Goal: Information Seeking & Learning: Learn about a topic

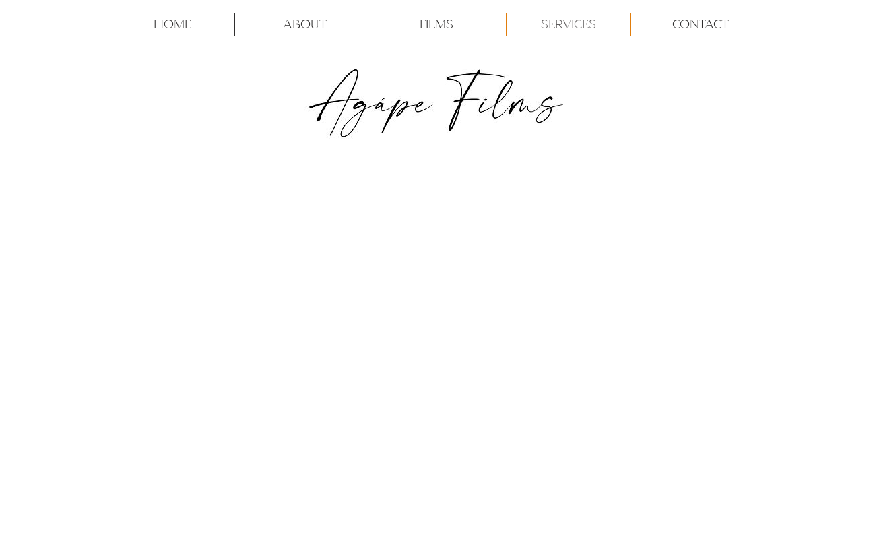
click at [583, 24] on p "SERVICES" at bounding box center [568, 24] width 55 height 22
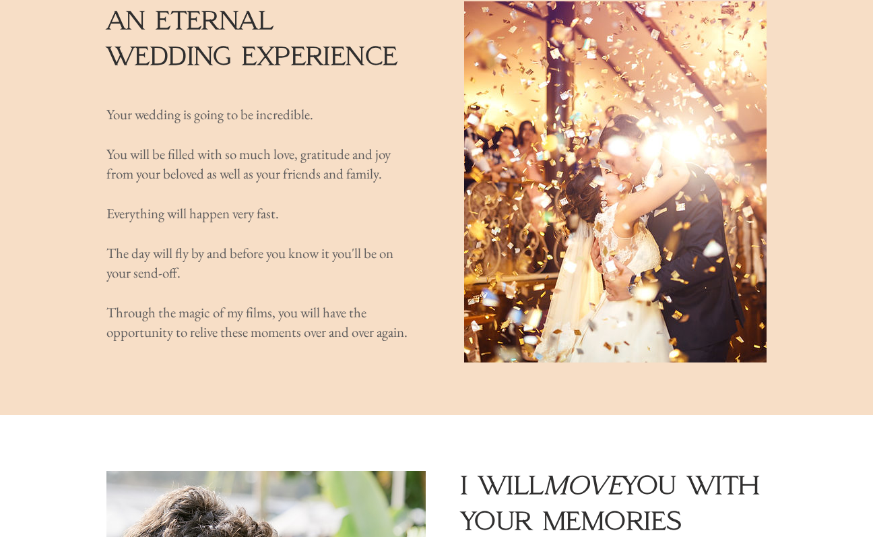
scroll to position [217, 0]
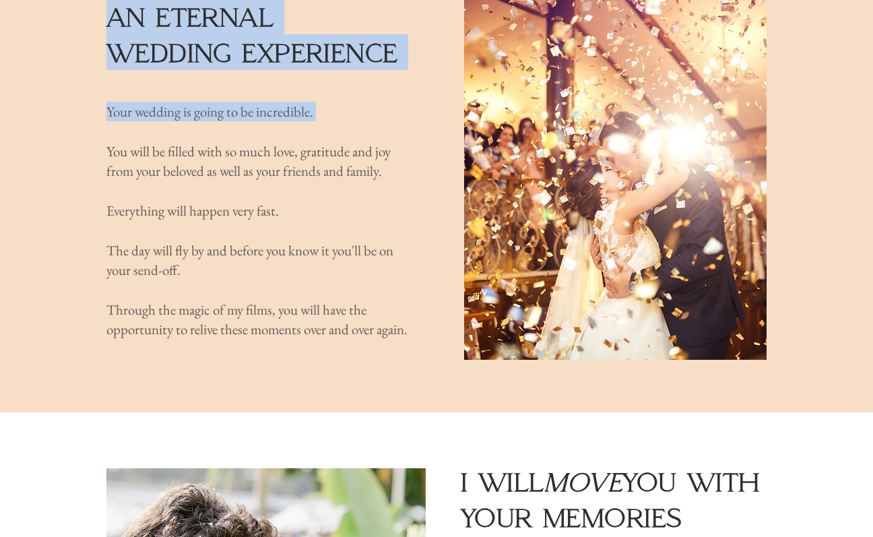
drag, startPoint x: 265, startPoint y: 370, endPoint x: 299, endPoint y: 136, distance: 236.2
click at [299, 136] on section "an eternal wedding experience Your wedding is going to be incredible. ​ You wil…" at bounding box center [436, 183] width 873 height 457
click at [299, 136] on p "​" at bounding box center [257, 131] width 302 height 20
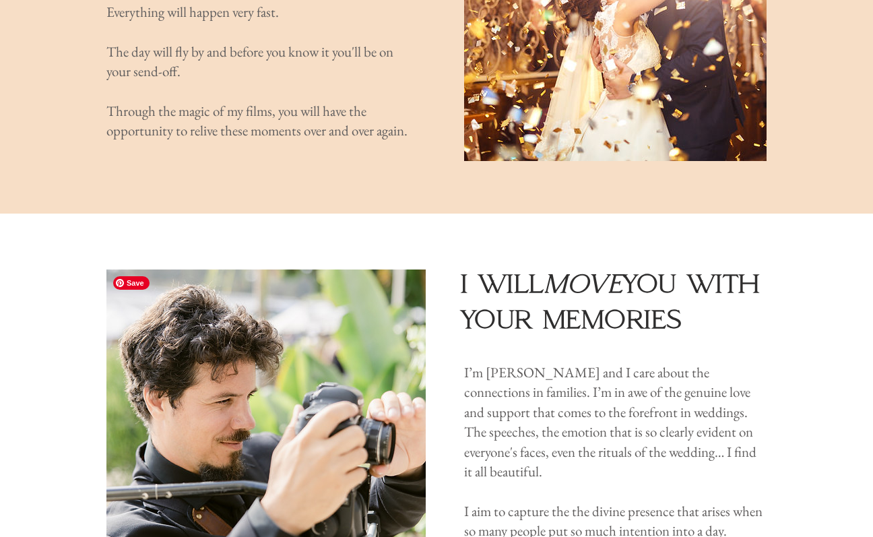
scroll to position [319, 0]
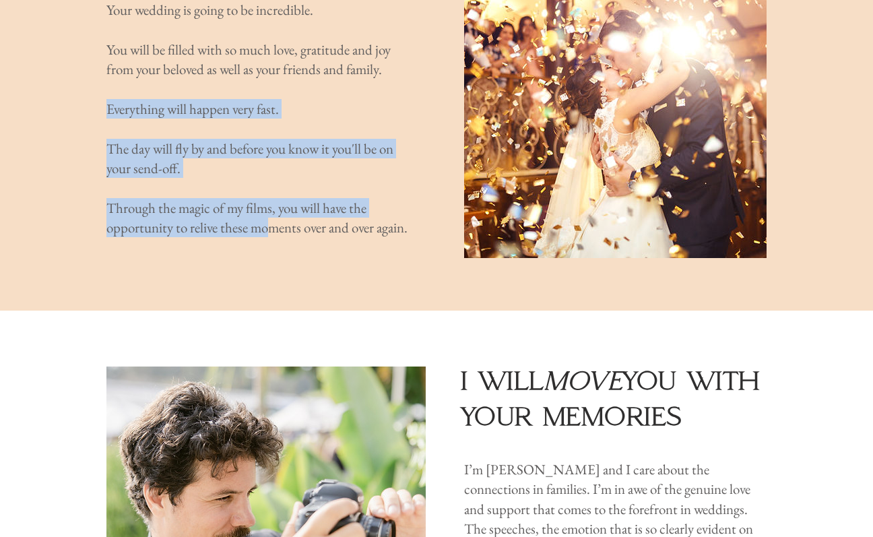
drag, startPoint x: 270, startPoint y: 103, endPoint x: 267, endPoint y: 239, distance: 136.1
click at [267, 238] on div "Your wedding is going to be incredible. ​ You will be filled with so much love,…" at bounding box center [257, 119] width 302 height 238
click at [267, 238] on p "Through the magic of my films, you will have the opportunity to relive these mo…" at bounding box center [257, 218] width 302 height 40
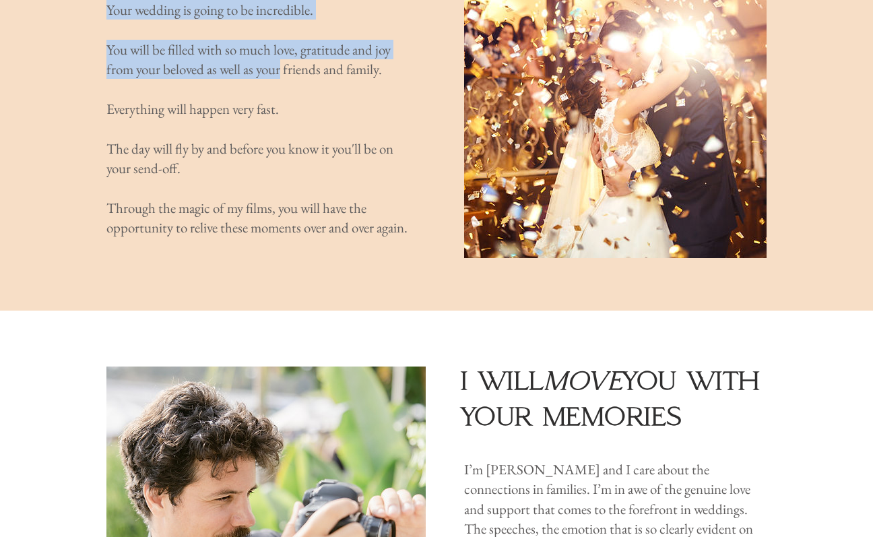
drag, startPoint x: 267, startPoint y: 259, endPoint x: 286, endPoint y: 72, distance: 188.2
click at [286, 72] on section "an eternal wedding experience Your wedding is going to be incredible. ​ You wil…" at bounding box center [436, 81] width 873 height 457
click at [286, 72] on span "You will be filled with so much love, gratitude and joy from your beloved as we…" at bounding box center [248, 59] width 284 height 38
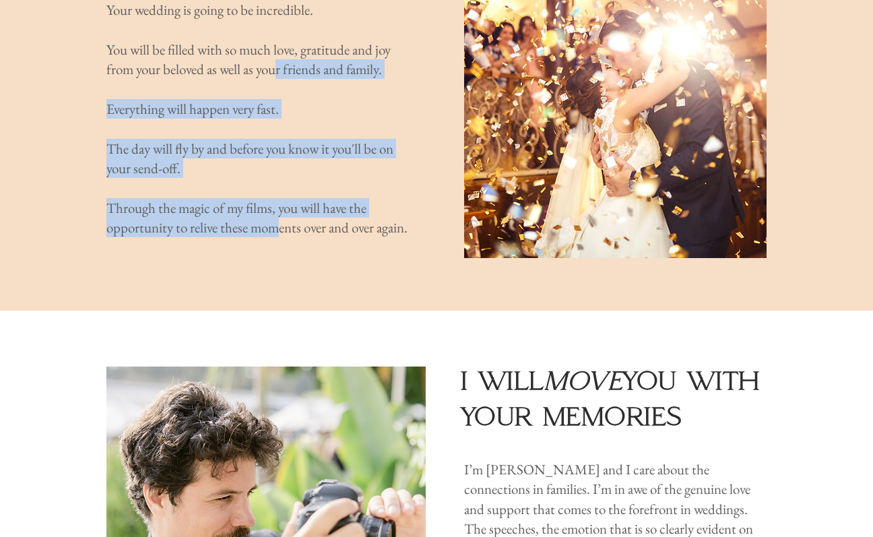
drag, startPoint x: 277, startPoint y: 79, endPoint x: 280, endPoint y: 240, distance: 161.0
click at [279, 238] on div "Your wedding is going to be incredible. ​ You will be filled with so much love,…" at bounding box center [257, 119] width 302 height 238
click at [280, 238] on p "Through the magic of my films, you will have the opportunity to relive these mo…" at bounding box center [257, 218] width 302 height 40
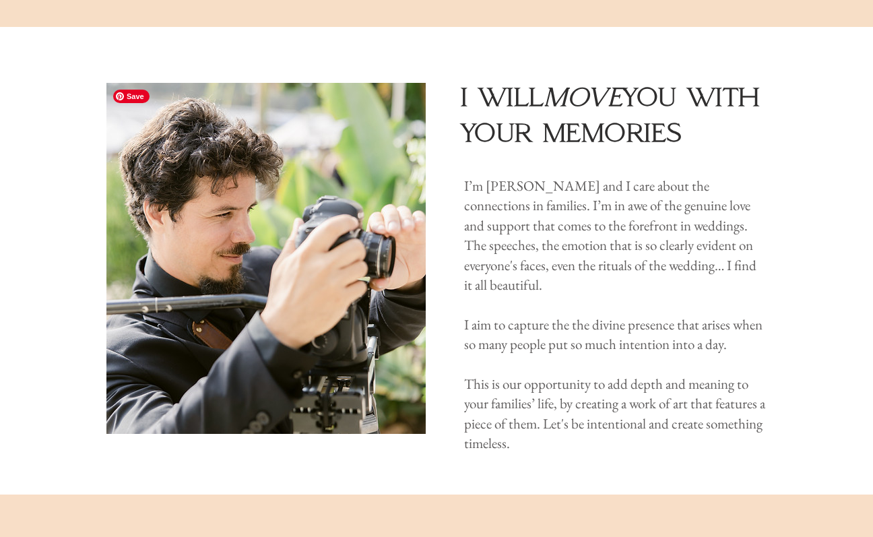
scroll to position [603, 0]
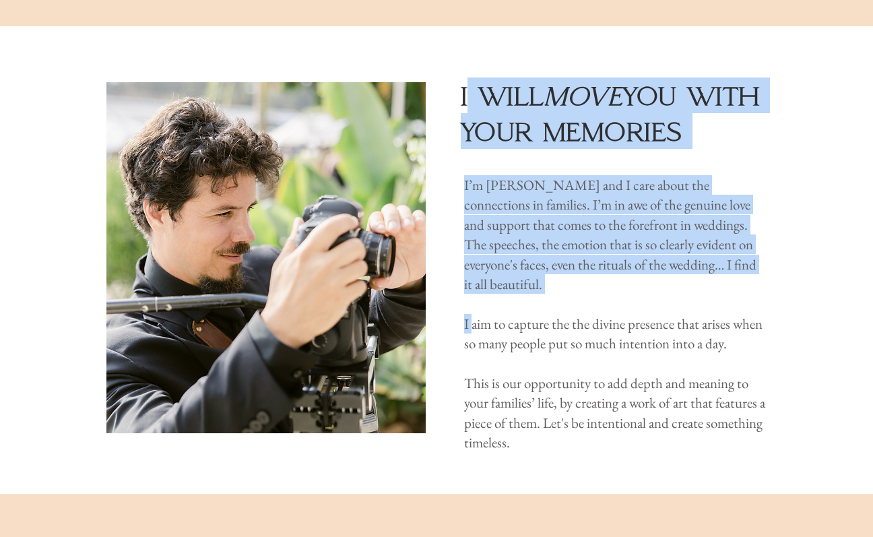
drag, startPoint x: 470, startPoint y: 95, endPoint x: 470, endPoint y: 325, distance: 229.7
click at [470, 321] on div "i will move you with your memories I’m [PERSON_NAME] and I care about the conne…" at bounding box center [436, 260] width 873 height 468
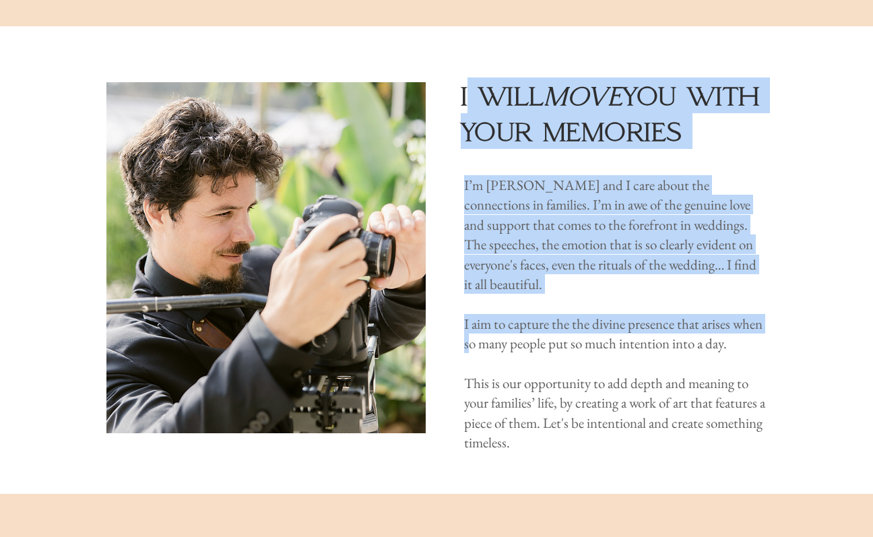
click at [470, 325] on span "I aim to capture the the divine presence that arises when so many people put so…" at bounding box center [613, 334] width 298 height 38
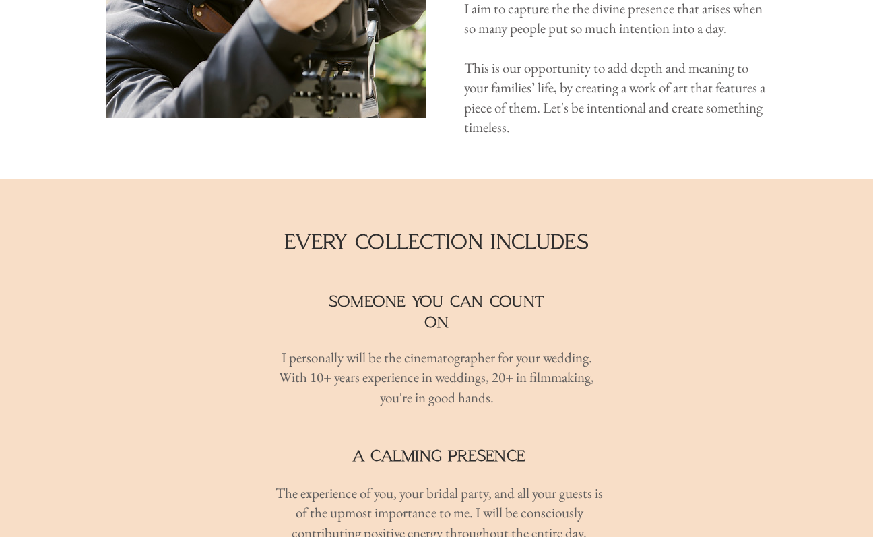
scroll to position [920, 0]
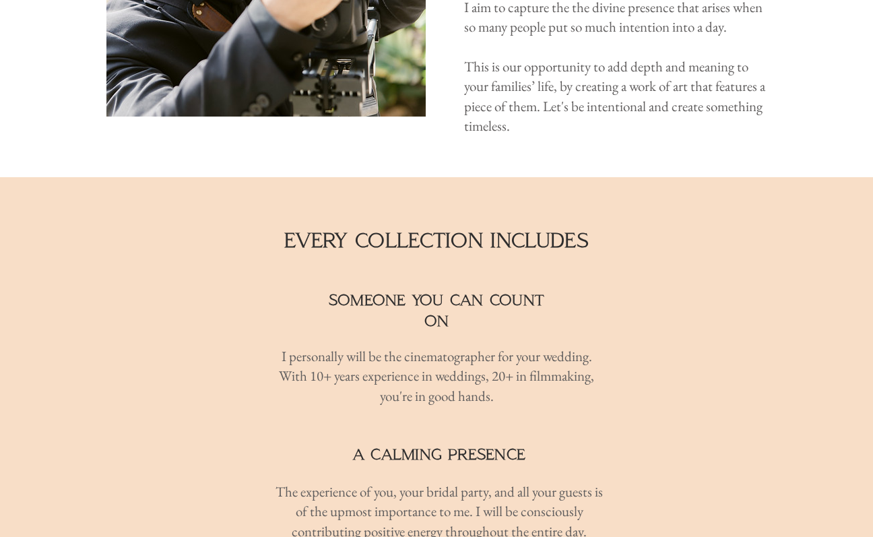
drag, startPoint x: 232, startPoint y: 294, endPoint x: 232, endPoint y: 391, distance: 97.7
drag, startPoint x: 251, startPoint y: 412, endPoint x: 244, endPoint y: 285, distance: 126.9
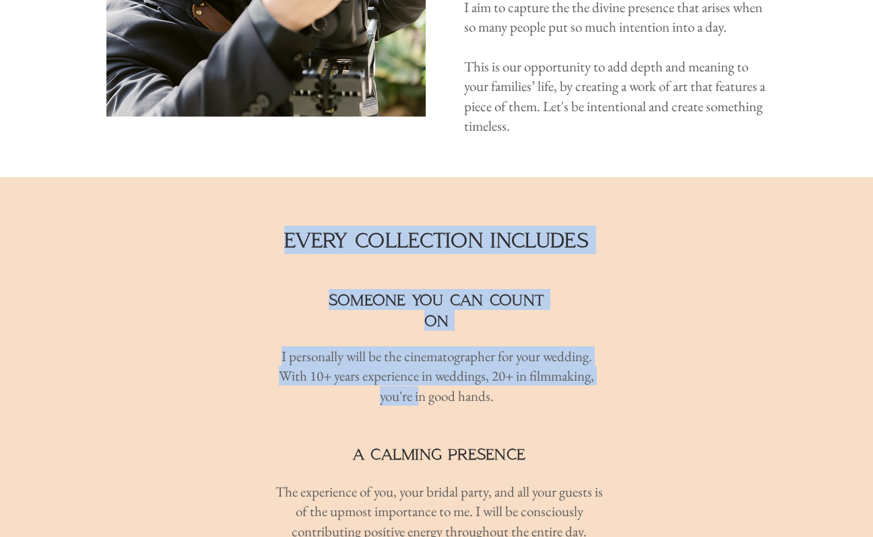
drag, startPoint x: 253, startPoint y: 265, endPoint x: 420, endPoint y: 364, distance: 193.3
click at [420, 386] on p "you're in good hands." at bounding box center [437, 396] width 340 height 20
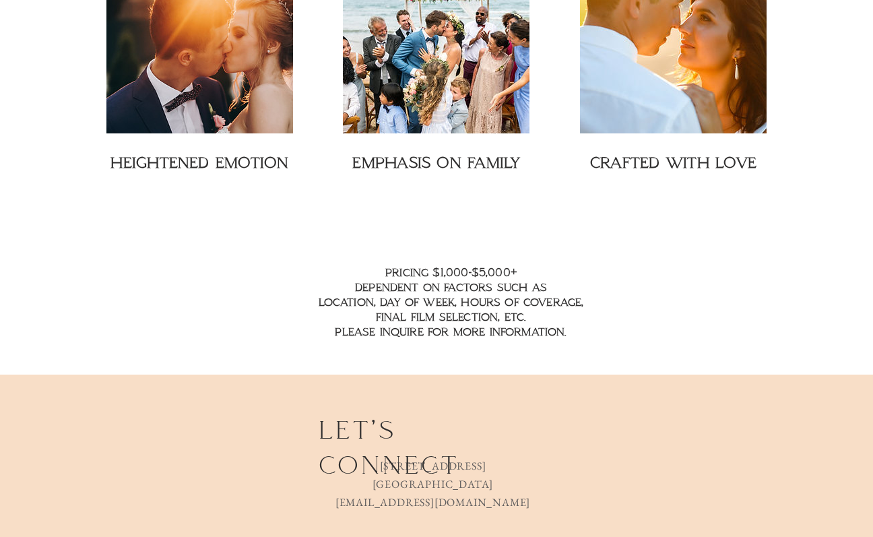
scroll to position [2036, 0]
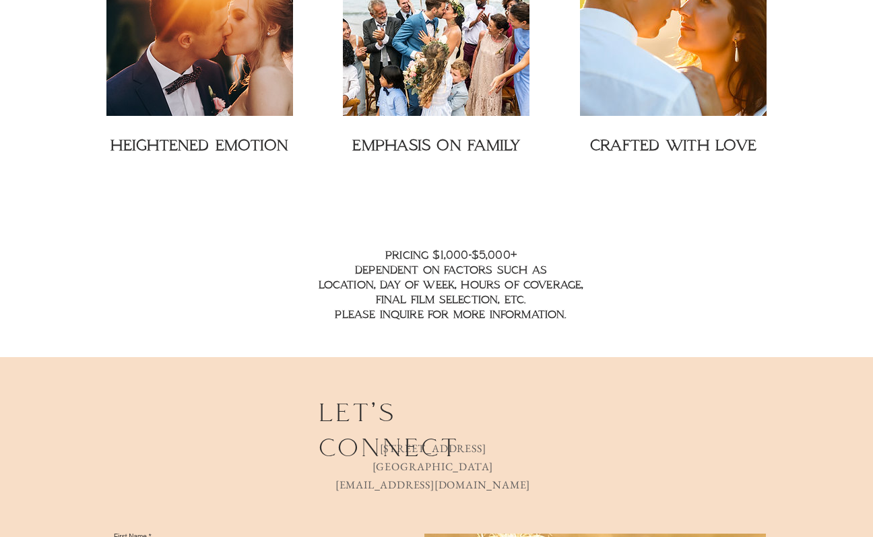
drag, startPoint x: 373, startPoint y: 230, endPoint x: 586, endPoint y: 292, distance: 221.9
click at [586, 292] on h2 "pricing $1,000-$5,000+ dependent on factors such as location, day of week, hour…" at bounding box center [450, 284] width 363 height 74
drag, startPoint x: 589, startPoint y: 299, endPoint x: 581, endPoint y: 209, distance: 90.6
click at [581, 209] on section "heightened emotion emphasis on family crafted with love pricing $1,000-$5,000+ …" at bounding box center [436, 515] width 873 height 1247
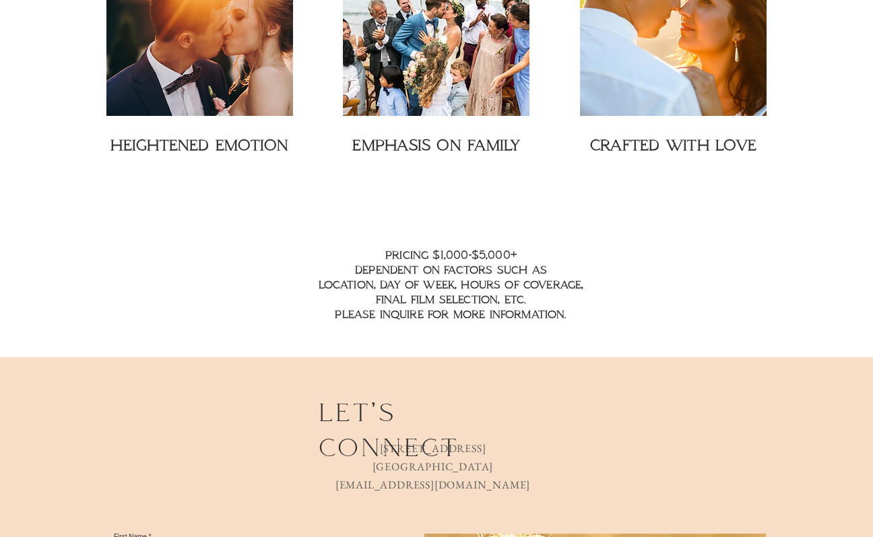
click at [581, 209] on div at bounding box center [436, 515] width 873 height 1247
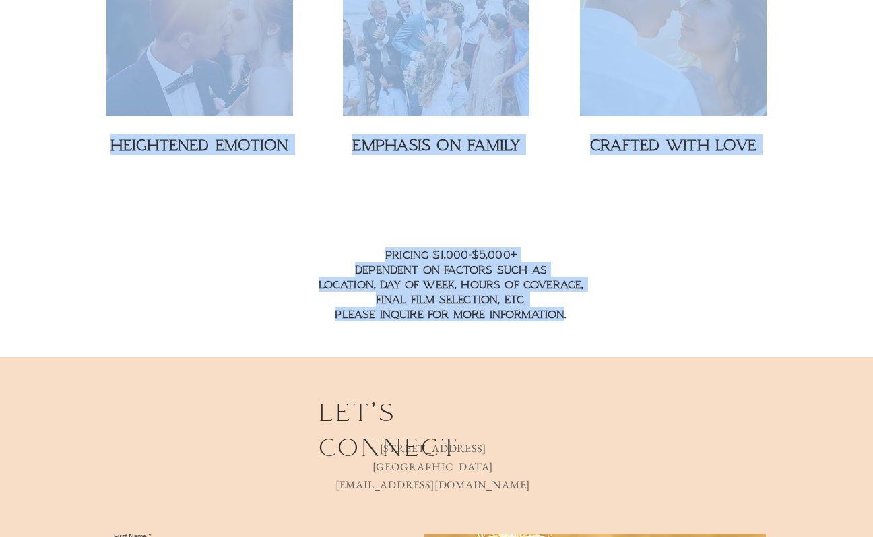
drag, startPoint x: 519, startPoint y: 222, endPoint x: 552, endPoint y: 302, distance: 86.7
click at [552, 302] on div at bounding box center [436, 515] width 873 height 1247
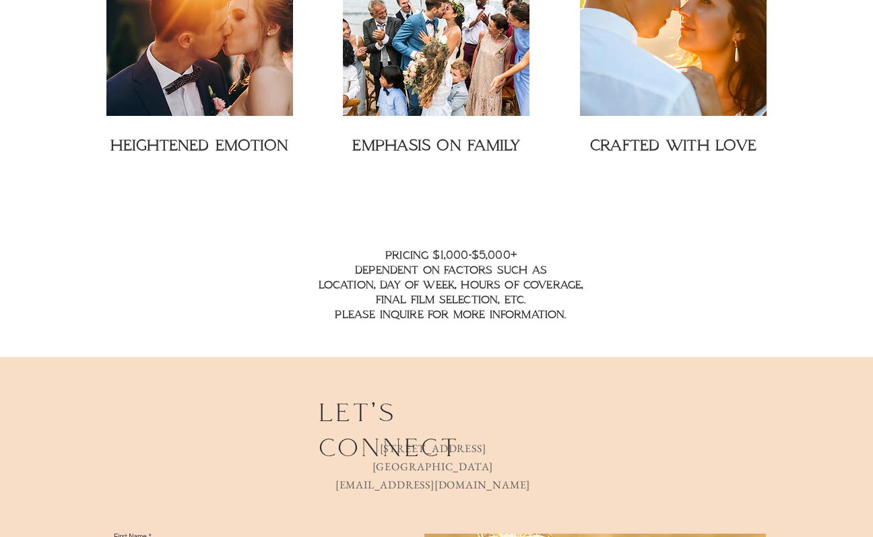
click at [552, 302] on div at bounding box center [436, 515] width 873 height 1247
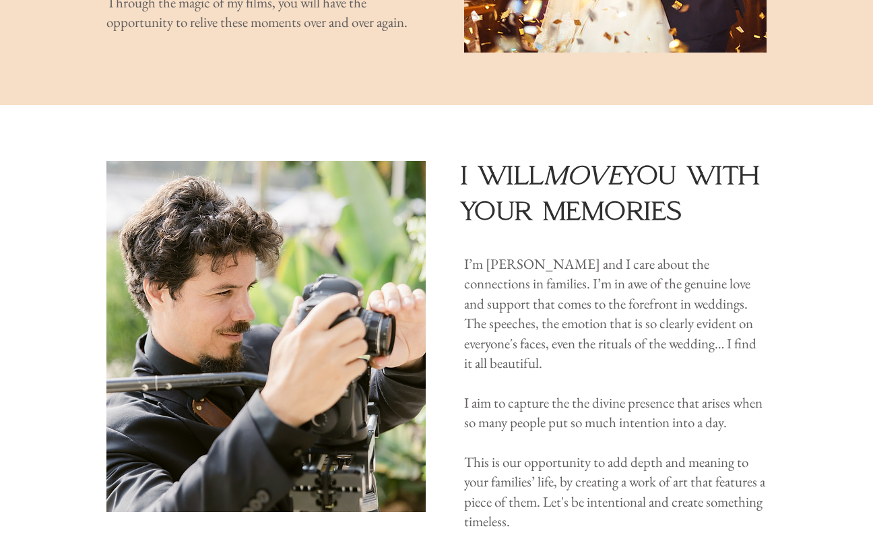
scroll to position [0, 0]
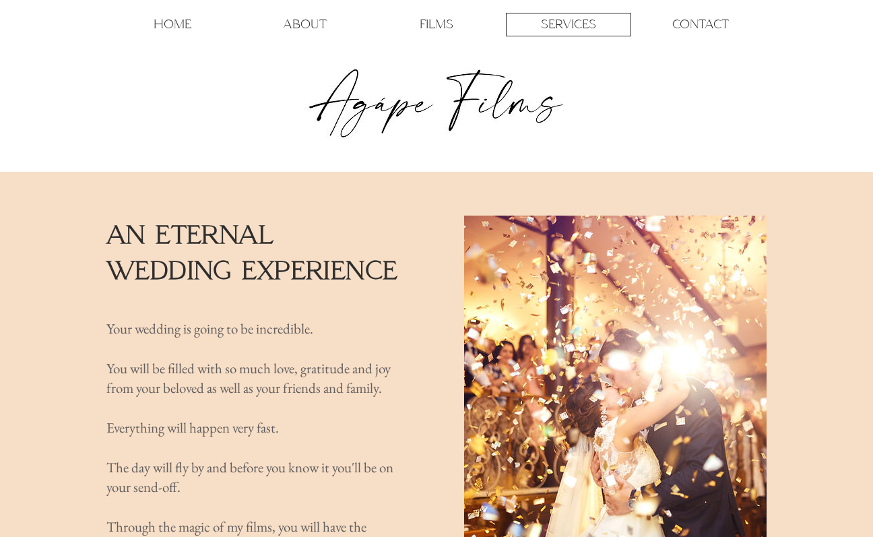
drag, startPoint x: 264, startPoint y: 214, endPoint x: 270, endPoint y: 315, distance: 101.2
click at [270, 315] on div "main content" at bounding box center [436, 400] width 873 height 457
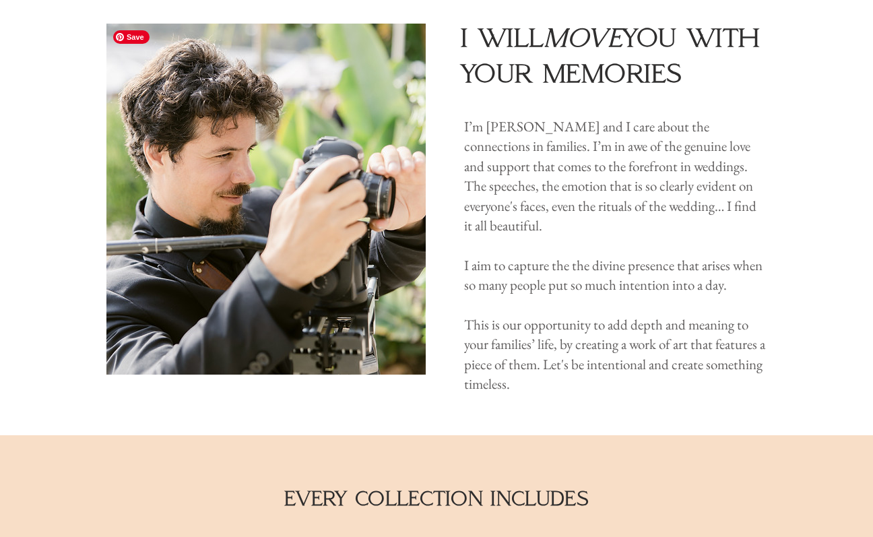
scroll to position [661, 0]
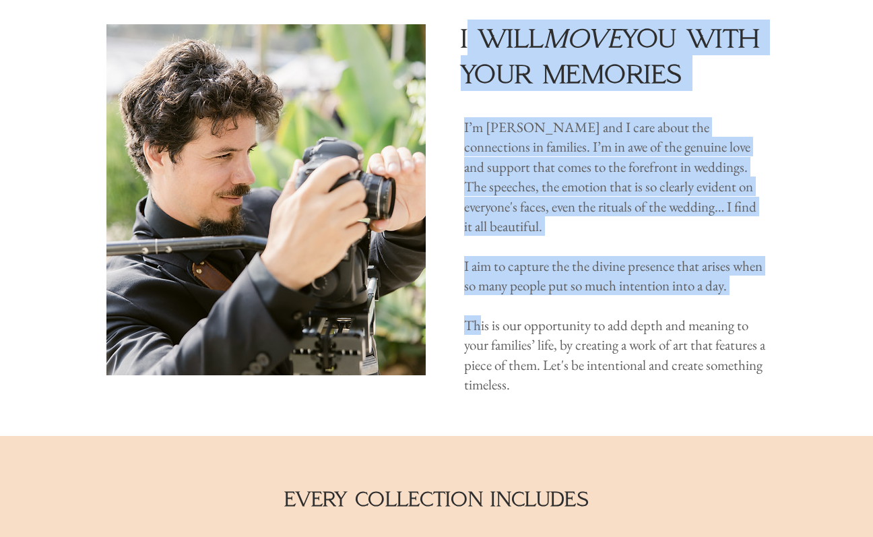
drag, startPoint x: 471, startPoint y: 47, endPoint x: 478, endPoint y: 297, distance: 250.0
click at [478, 297] on div "i will move you with your memories I’m [PERSON_NAME] and I care about the conne…" at bounding box center [436, 202] width 873 height 468
click at [478, 316] on span "This is our opportunity to add depth and meaning to your families’ life, by cre…" at bounding box center [614, 354] width 301 height 77
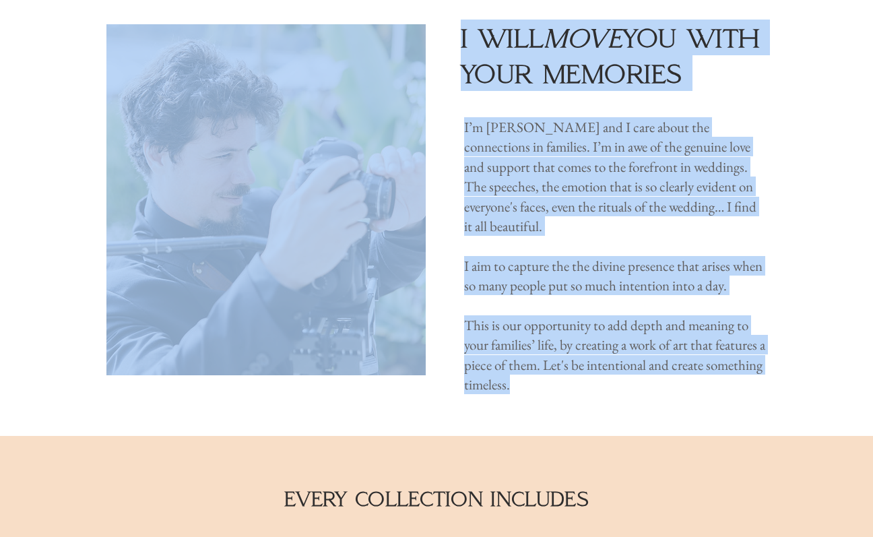
drag, startPoint x: 580, startPoint y: 368, endPoint x: 461, endPoint y: 214, distance: 194.0
click at [461, 214] on section "i will move you with your memories I’m [PERSON_NAME] and I care about the conne…" at bounding box center [436, 202] width 873 height 468
click at [461, 214] on div at bounding box center [436, 202] width 873 height 468
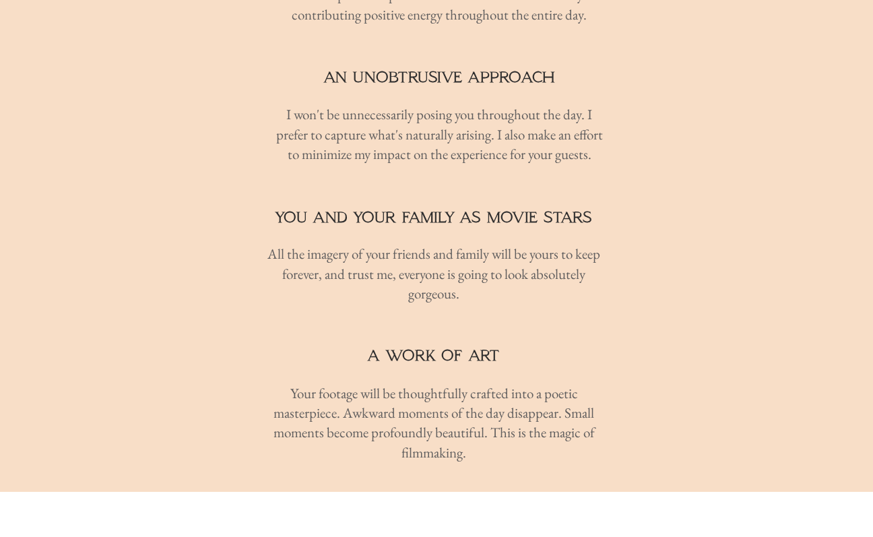
scroll to position [1439, 0]
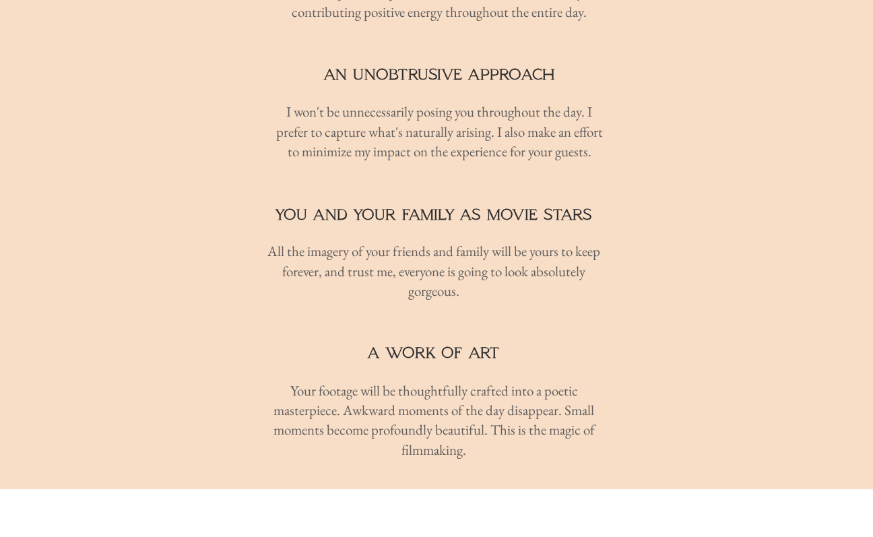
drag, startPoint x: 300, startPoint y: 28, endPoint x: 569, endPoint y: 255, distance: 352.8
click at [569, 255] on section "every collection includes someone you can count on I personally will be the cin…" at bounding box center [436, 73] width 873 height 831
click at [569, 255] on p "All the imagery of your friends and family will be yours to keep forever, and t…" at bounding box center [434, 270] width 340 height 59
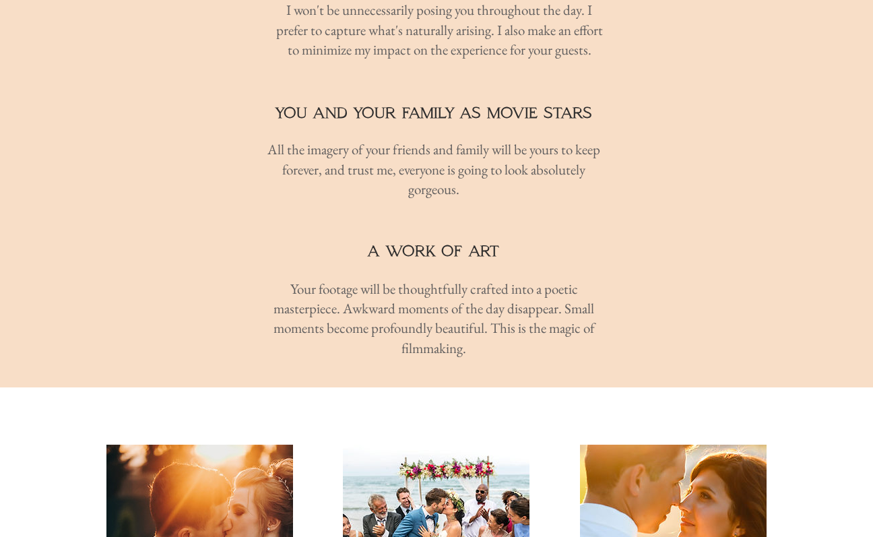
scroll to position [1541, 0]
drag, startPoint x: 556, startPoint y: 320, endPoint x: 542, endPoint y: 315, distance: 14.9
click at [540, 316] on p "Your footage will be thoughtfully crafted into a poetic masterpiece. Awkward mo…" at bounding box center [434, 317] width 340 height 79
drag, startPoint x: 478, startPoint y: 313, endPoint x: 368, endPoint y: 209, distance: 151.1
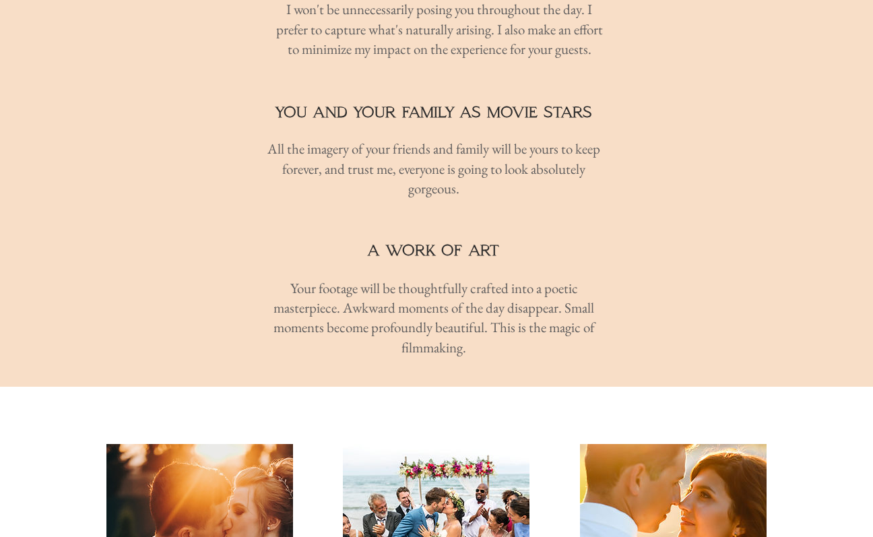
click at [360, 239] on h2 "a work of art" at bounding box center [434, 249] width 210 height 21
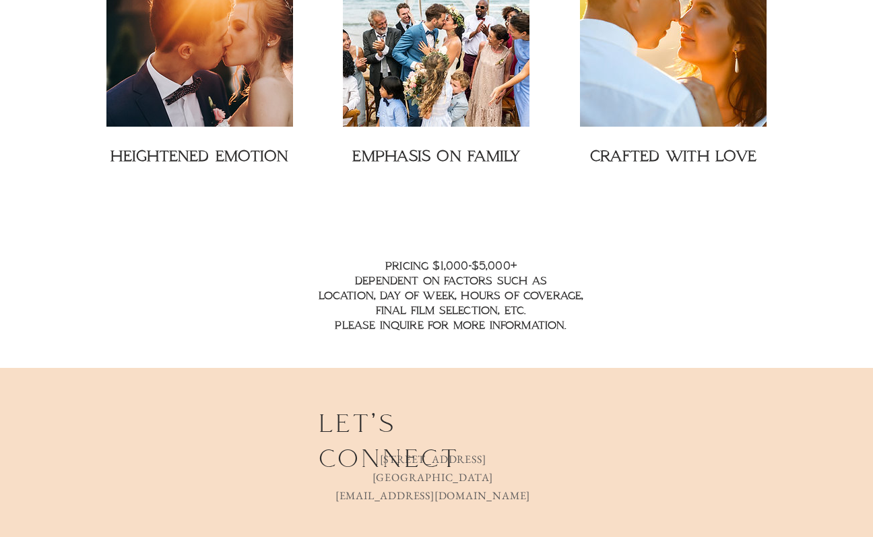
scroll to position [2062, 0]
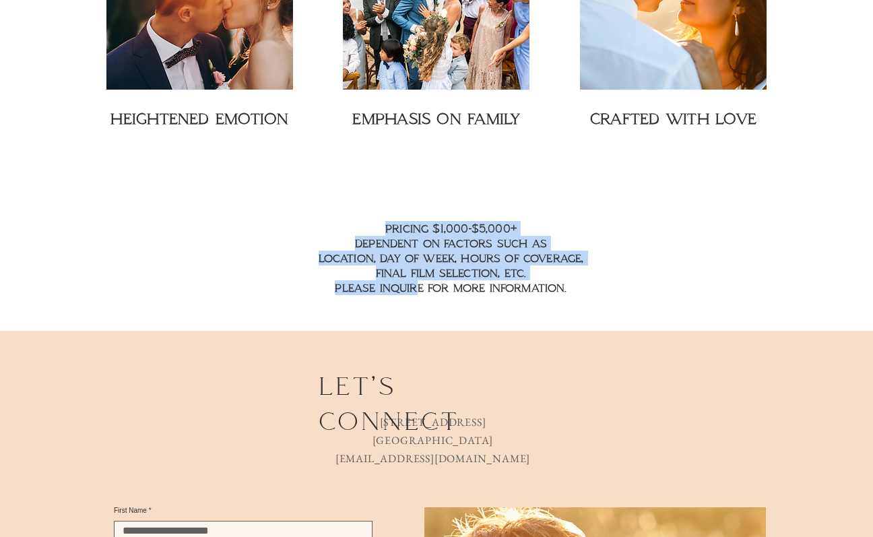
drag, startPoint x: 370, startPoint y: 206, endPoint x: 407, endPoint y: 265, distance: 69.3
click at [407, 265] on h2 "pricing $1,000-$5,000+ dependent on factors such as location, day of week, hour…" at bounding box center [450, 258] width 363 height 74
click at [407, 265] on span "pricing $1,000-$5,000+ dependent on factors such as location, day of week, hour…" at bounding box center [451, 258] width 265 height 72
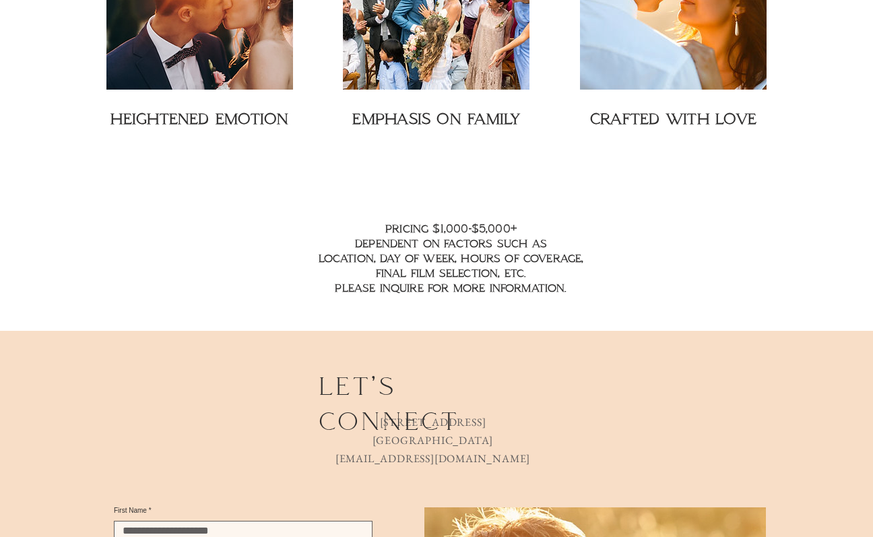
drag, startPoint x: 363, startPoint y: 206, endPoint x: 576, endPoint y: 270, distance: 222.3
click at [576, 270] on h2 "pricing $1,000-$5,000+ dependent on factors such as location, day of week, hour…" at bounding box center [450, 258] width 363 height 74
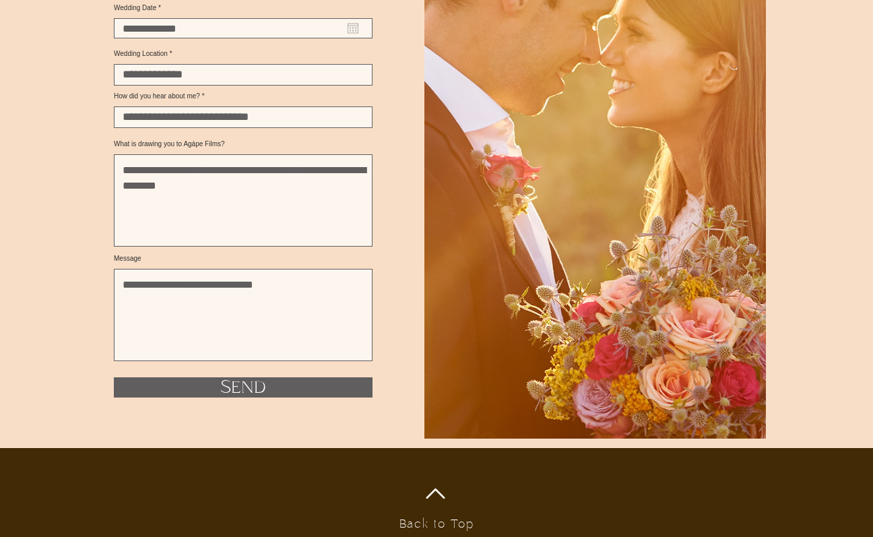
scroll to position [2856, 0]
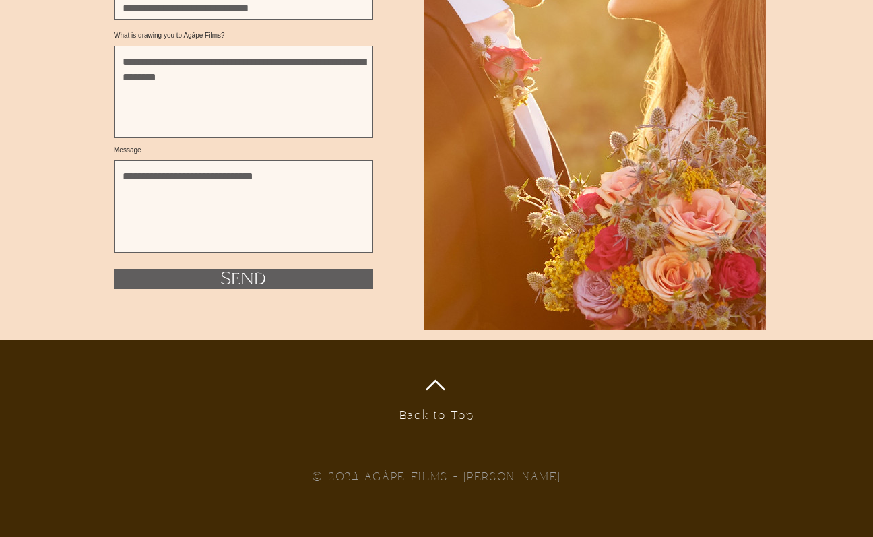
click at [441, 392] on div at bounding box center [435, 385] width 38 height 38
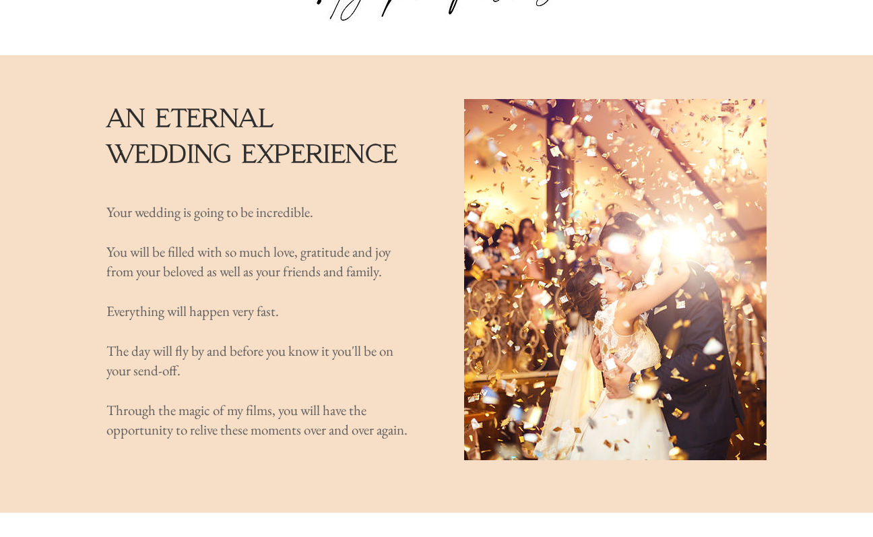
scroll to position [0, 0]
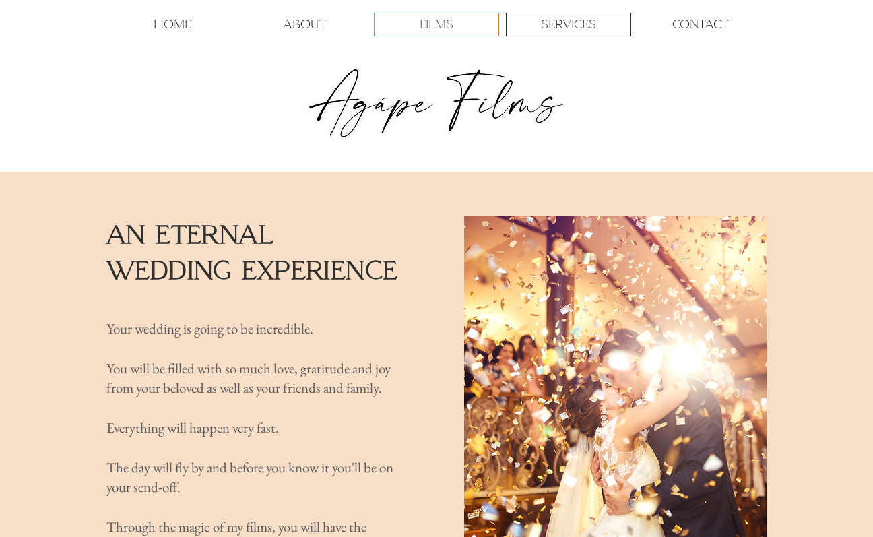
click at [451, 28] on p "FILMS" at bounding box center [437, 24] width 34 height 22
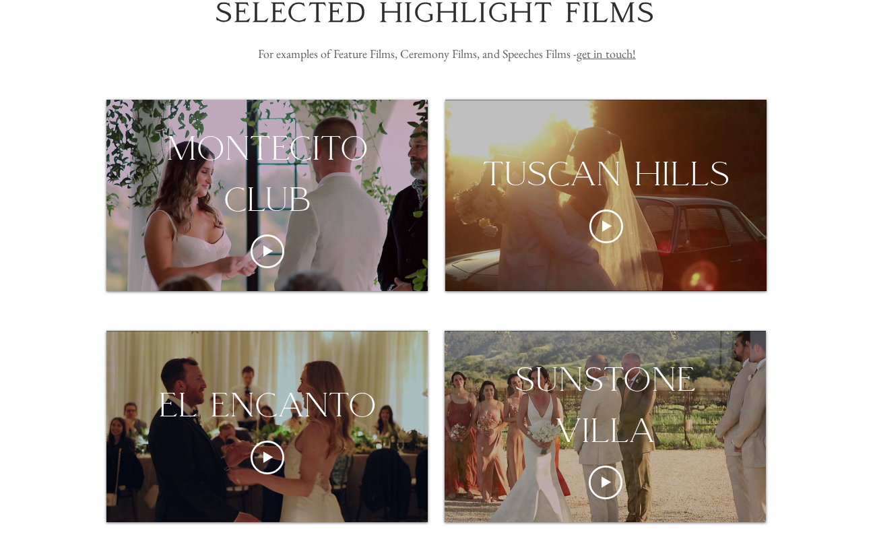
scroll to position [183, 0]
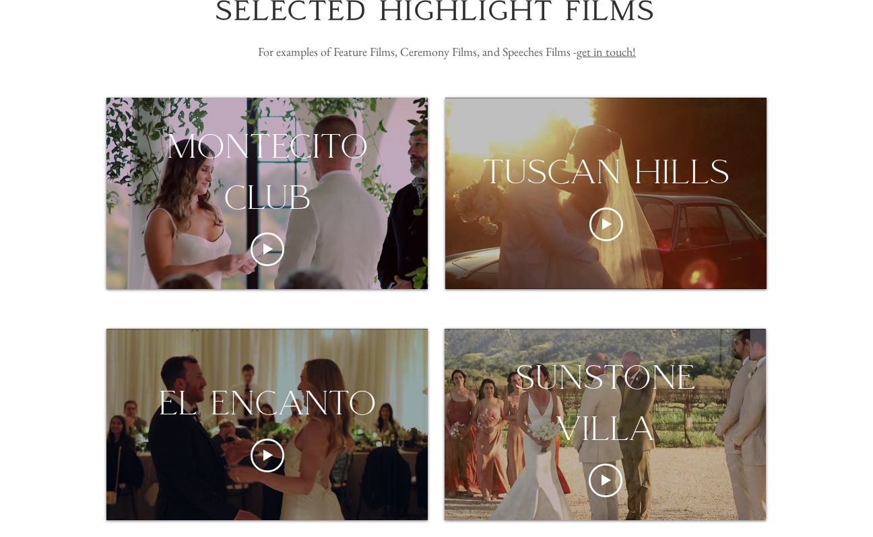
click at [302, 387] on div "el encanto" at bounding box center [267, 402] width 282 height 51
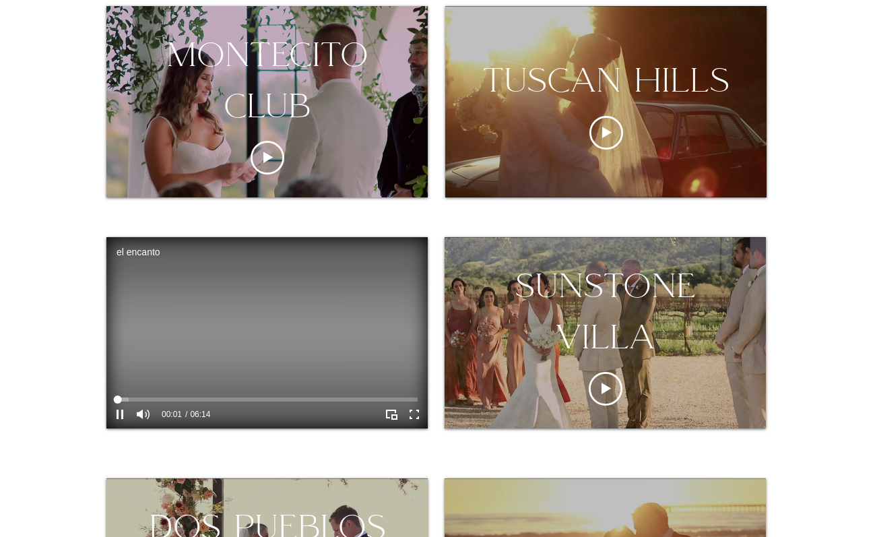
scroll to position [284, 0]
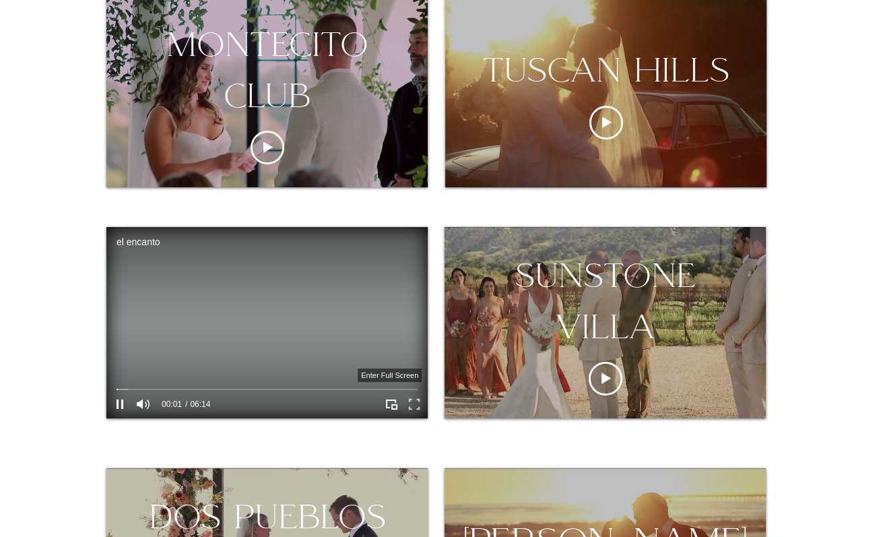
click at [418, 405] on icon "Enter full screen" at bounding box center [414, 404] width 21 height 21
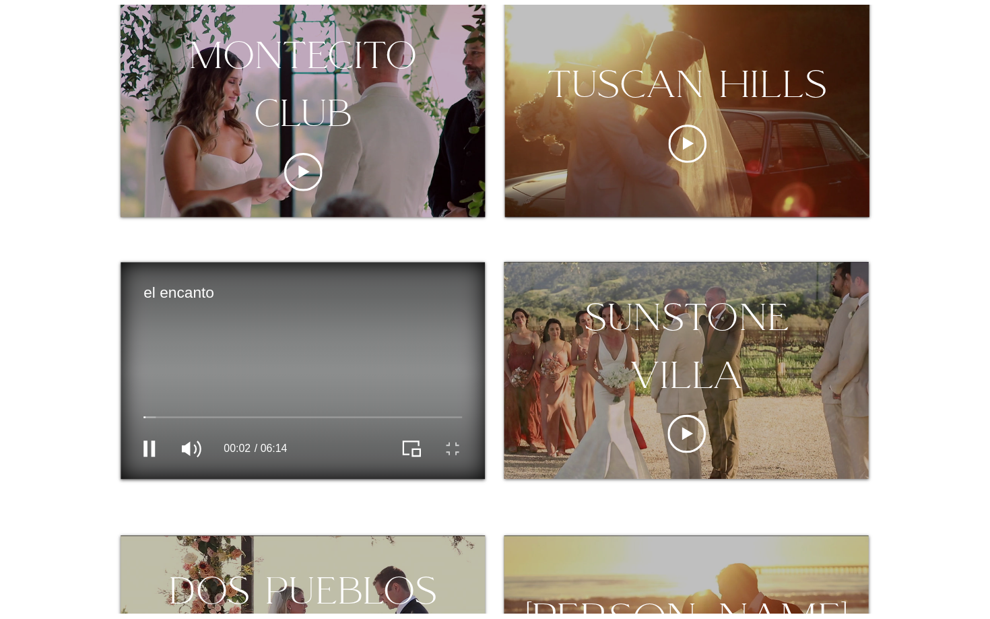
scroll to position [0, 0]
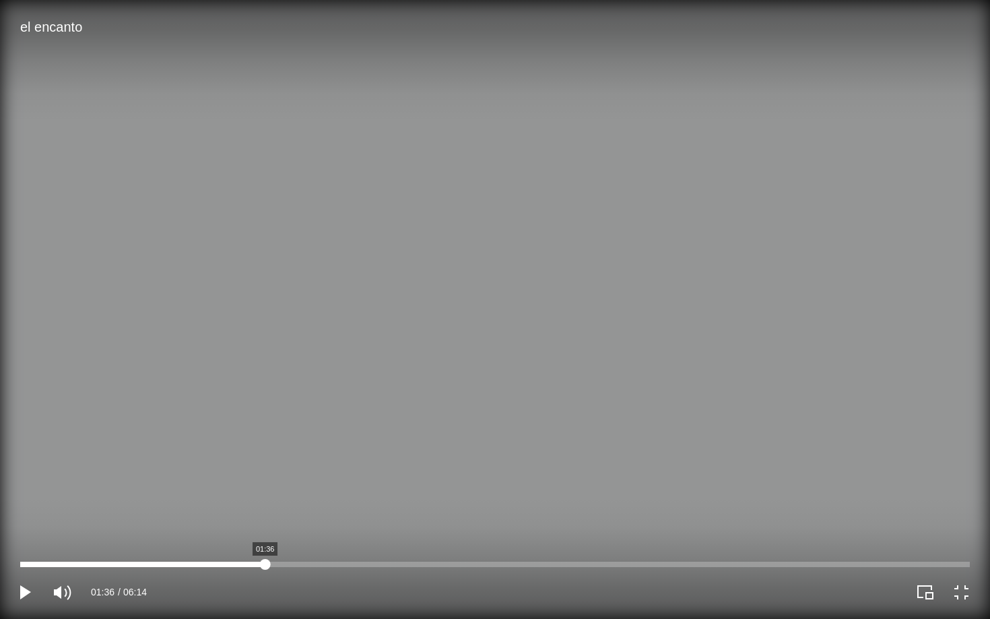
drag, startPoint x: 212, startPoint y: 567, endPoint x: 291, endPoint y: 558, distance: 80.0
click at [291, 536] on div "x Live el encanto 01:36 01:36 06:14" at bounding box center [495, 309] width 990 height 619
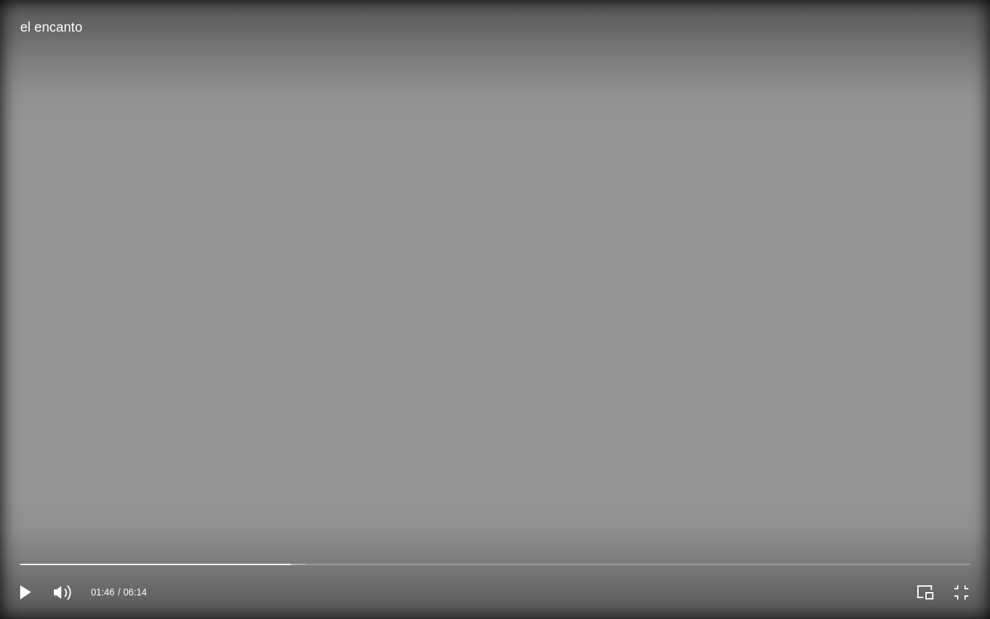
click at [241, 536] on video at bounding box center [495, 309] width 990 height 619
click at [179, 536] on video at bounding box center [495, 309] width 990 height 619
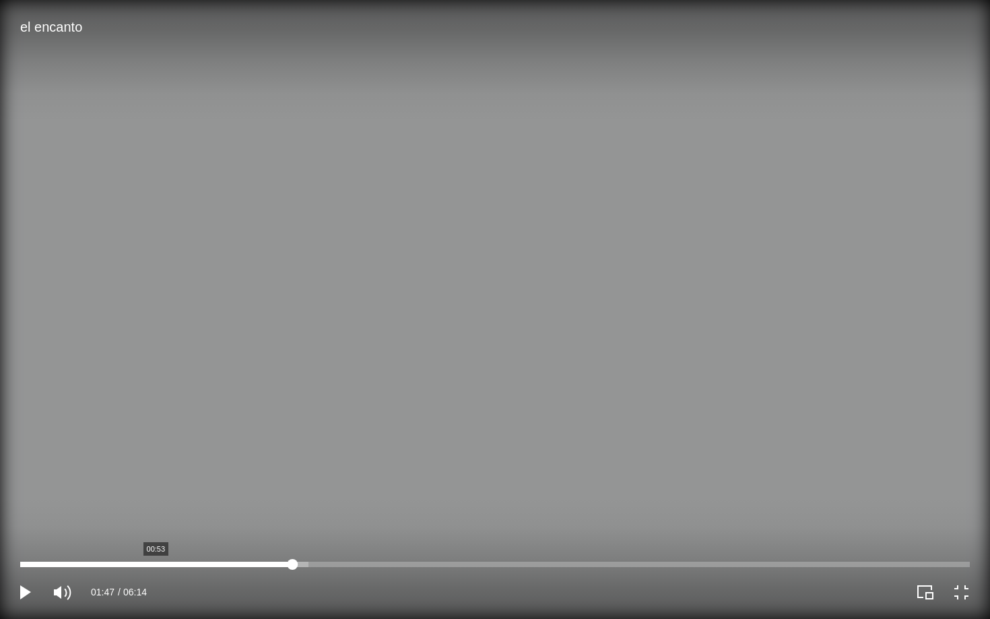
click at [156, 536] on div at bounding box center [495, 564] width 950 height 5
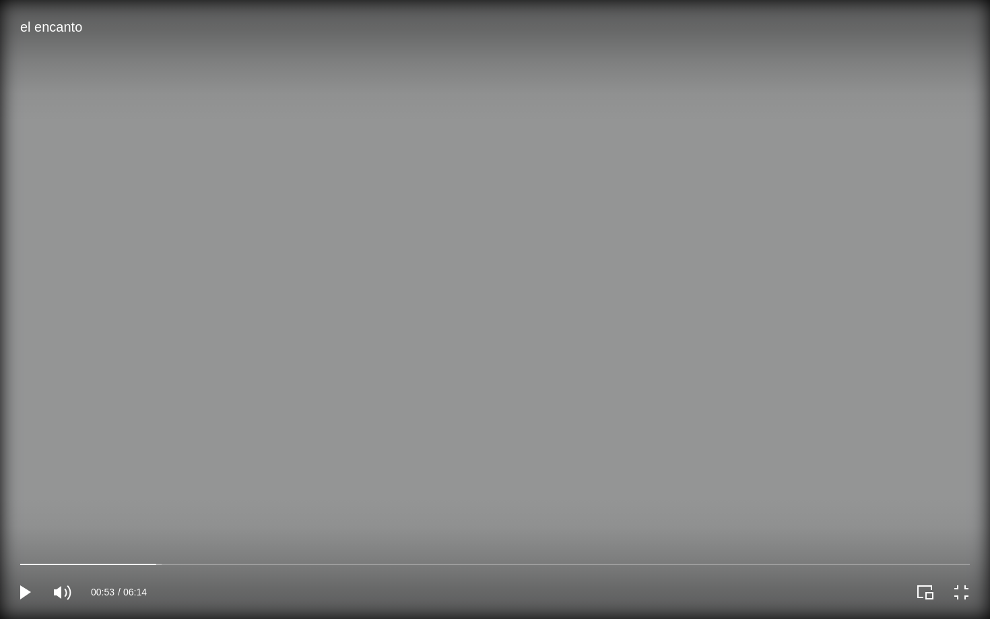
click at [442, 289] on video at bounding box center [495, 309] width 990 height 619
click at [683, 269] on video at bounding box center [495, 309] width 990 height 619
click at [841, 352] on video at bounding box center [495, 309] width 990 height 619
click at [872, 536] on icon "Exit full screen" at bounding box center [962, 592] width 19 height 19
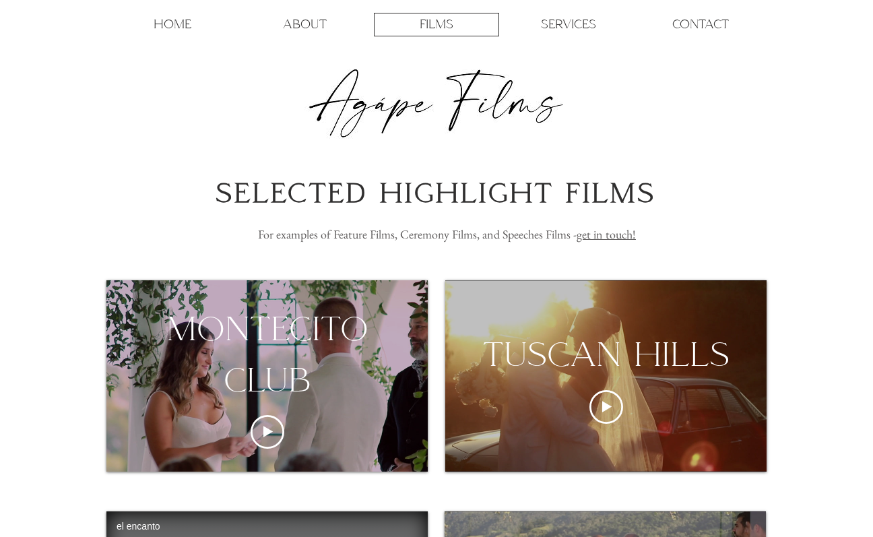
click at [412, 94] on img at bounding box center [436, 104] width 274 height 70
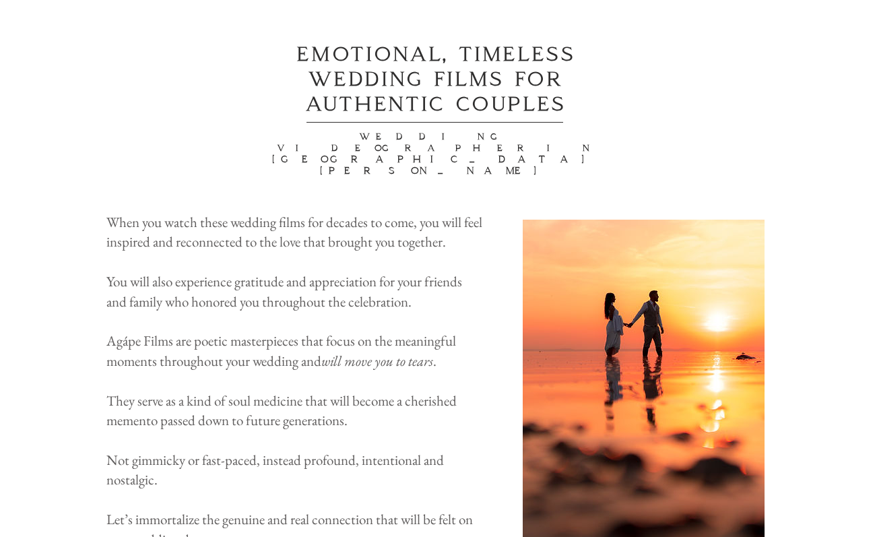
scroll to position [876, 0]
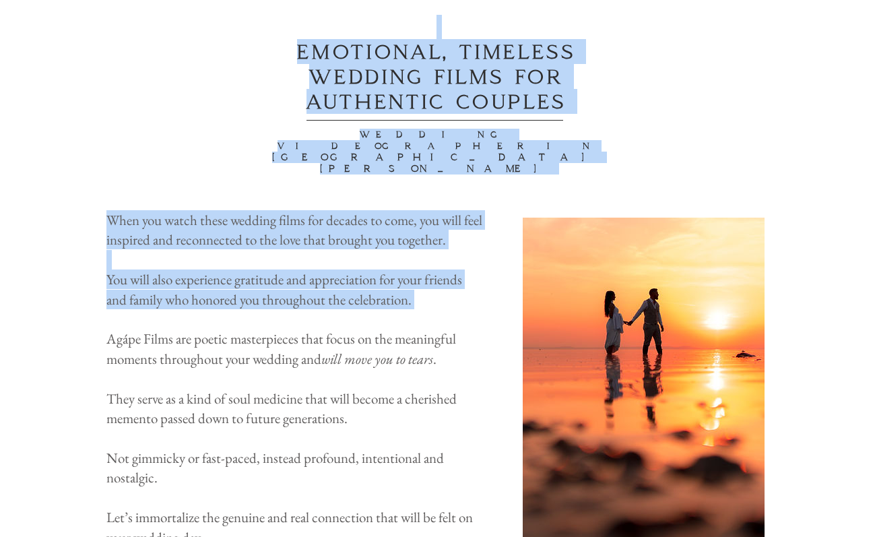
drag, startPoint x: 352, startPoint y: 169, endPoint x: 352, endPoint y: 293, distance: 124.0
click at [352, 309] on p "​" at bounding box center [294, 319] width 376 height 20
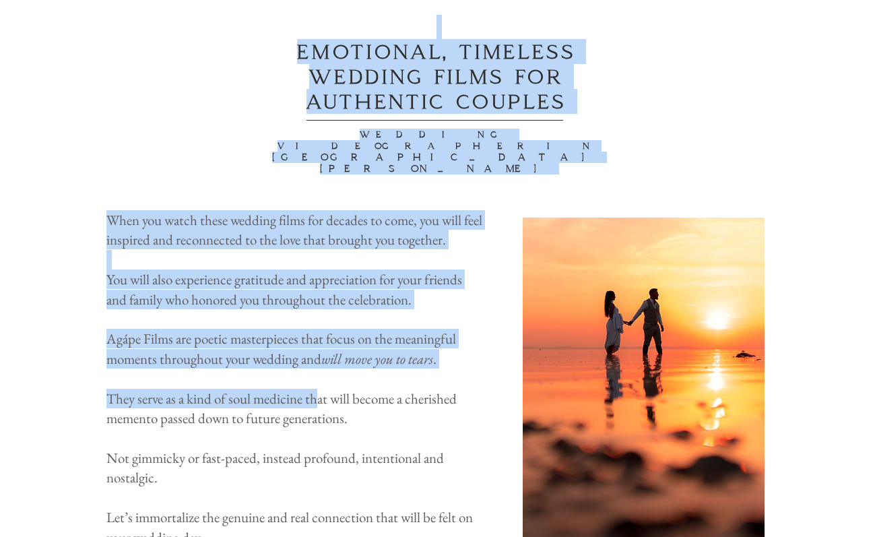
drag, startPoint x: 318, startPoint y: 224, endPoint x: 318, endPoint y: 384, distance: 160.3
click at [318, 389] on span "They serve as a kind of soul medicine that will become a cherished memento pass…" at bounding box center [281, 408] width 350 height 38
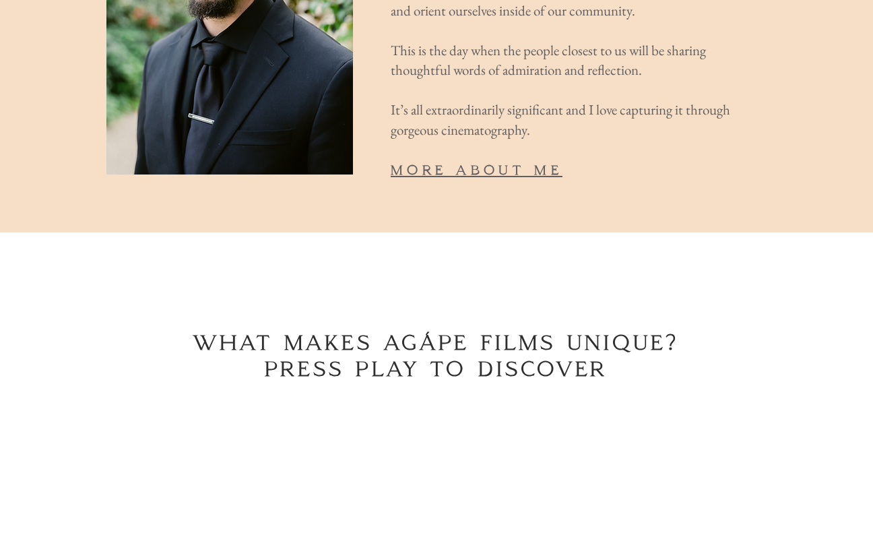
scroll to position [1916, 0]
click at [464, 161] on span "more about me" at bounding box center [477, 169] width 172 height 16
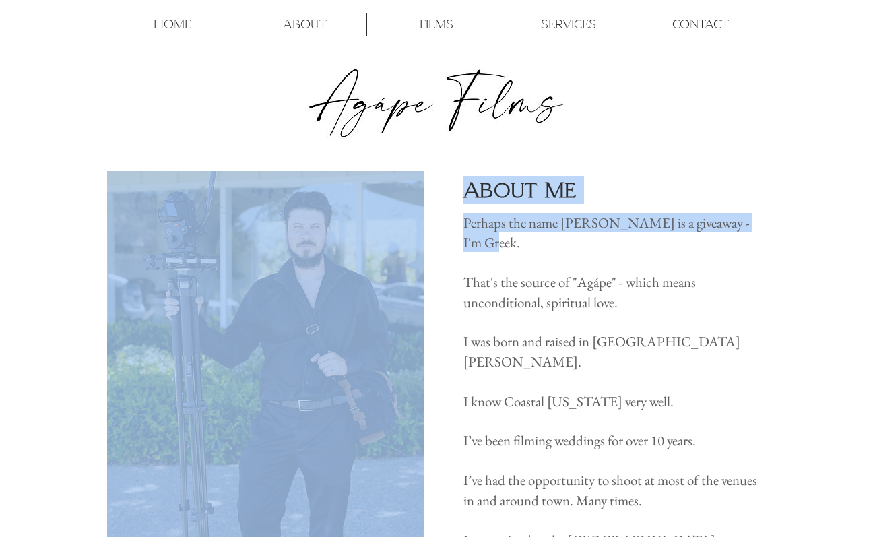
drag, startPoint x: 456, startPoint y: 174, endPoint x: 463, endPoint y: 243, distance: 68.4
click at [463, 243] on section "About Me Perhaps the name [PERSON_NAME] is a giveaway - I'm Greek. That's the s…" at bounding box center [436, 452] width 873 height 560
click at [463, 243] on span "Perhaps the name [PERSON_NAME] is a giveaway - I'm Greek." at bounding box center [606, 233] width 286 height 38
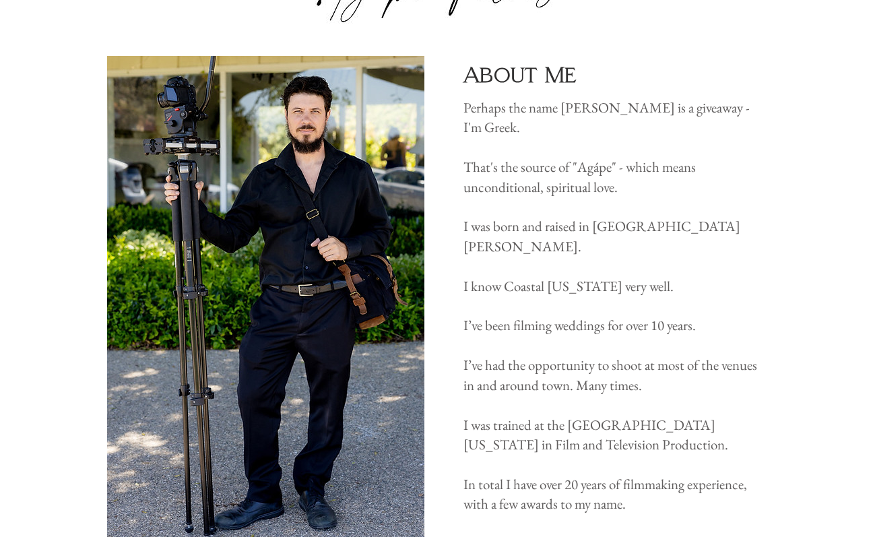
scroll to position [115, 0]
drag, startPoint x: 449, startPoint y: 176, endPoint x: 449, endPoint y: 278, distance: 102.4
click at [449, 278] on div "main content" at bounding box center [436, 337] width 873 height 560
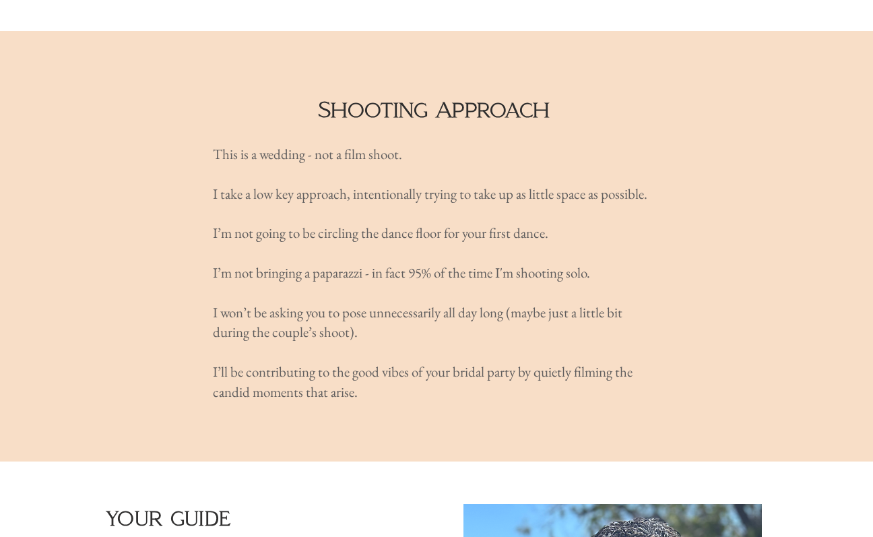
scroll to position [702, 0]
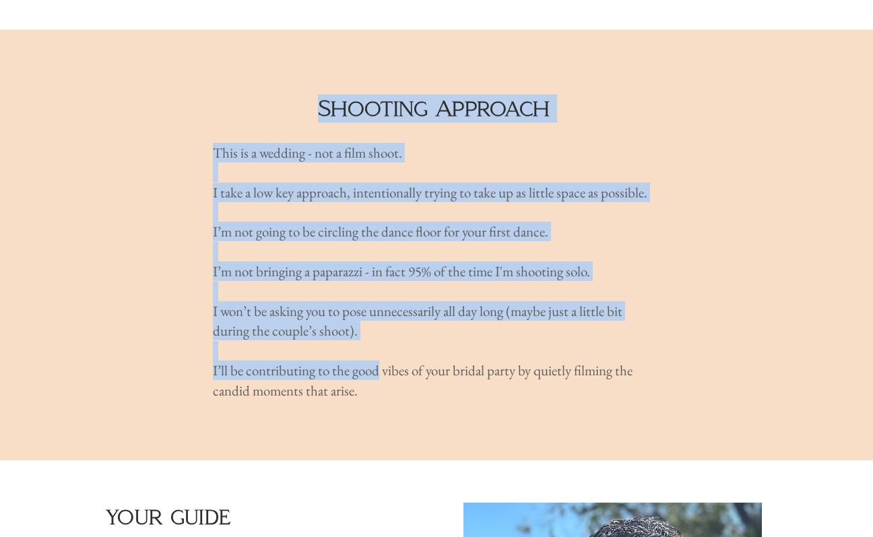
drag, startPoint x: 279, startPoint y: 84, endPoint x: 381, endPoint y: 358, distance: 293.1
click at [381, 358] on section "Shooting Approach This is a wedding - not a film shoot. I take a low key approa…" at bounding box center [436, 245] width 873 height 430
click at [379, 361] on span "I’ll be contributing to the good vibes of your bridal party by quietly filming …" at bounding box center [423, 380] width 420 height 38
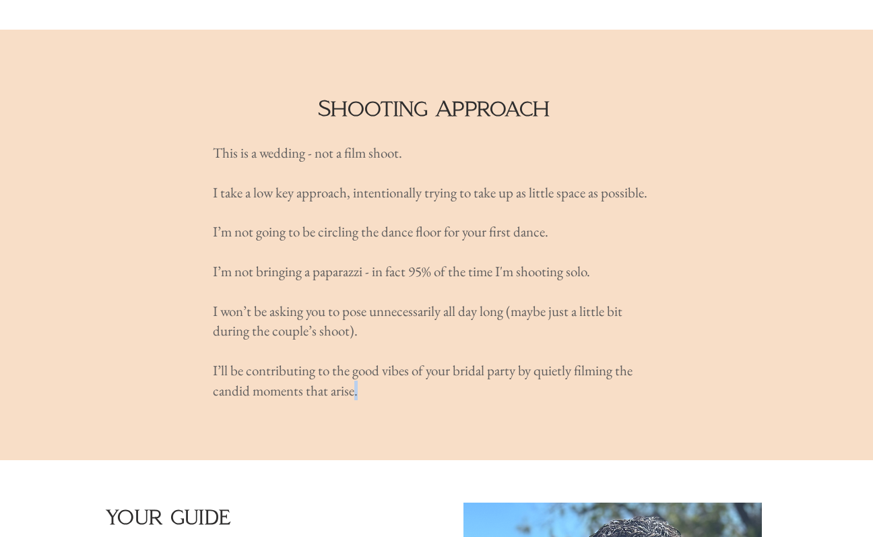
drag, startPoint x: 377, startPoint y: 364, endPoint x: 354, endPoint y: 367, distance: 22.5
click at [354, 367] on p "I’ll be contributing to the good vibes of your bridal party by quietly filming …" at bounding box center [436, 380] width 447 height 40
click at [354, 367] on span "I’ll be contributing to the good vibes of your bridal party by quietly filming …" at bounding box center [423, 380] width 420 height 38
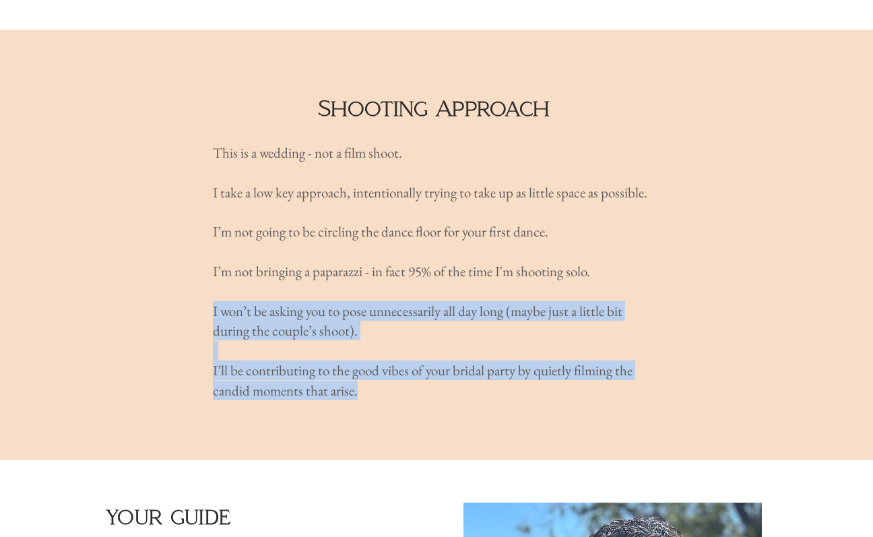
drag, startPoint x: 355, startPoint y: 372, endPoint x: 277, endPoint y: 278, distance: 122.0
click at [276, 276] on div "This is a wedding - not a film shoot. I take a low key approach, intentionally …" at bounding box center [436, 271] width 447 height 257
click at [277, 282] on p at bounding box center [436, 292] width 447 height 20
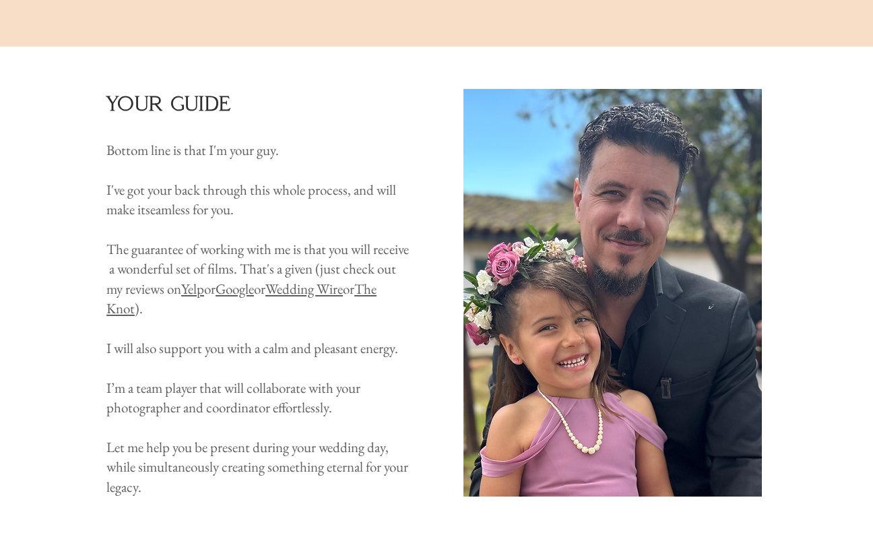
scroll to position [1118, 0]
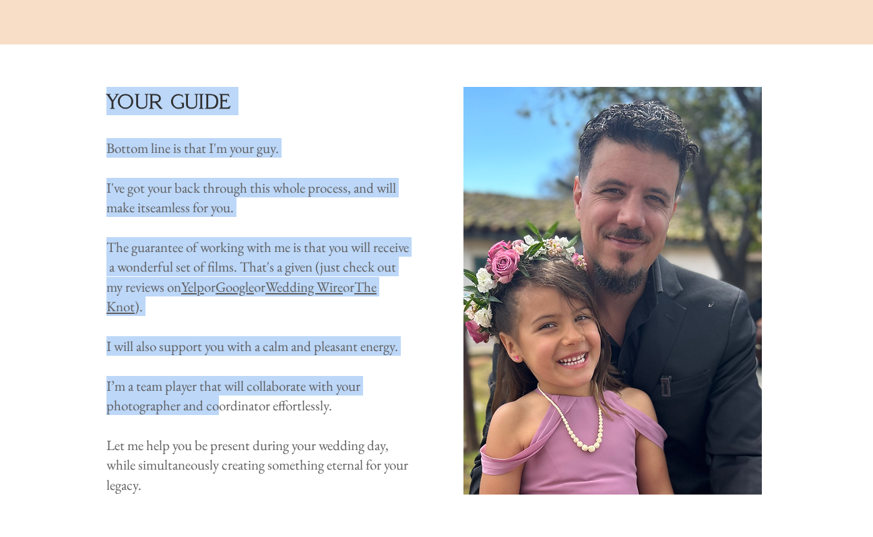
drag, startPoint x: 114, startPoint y: 131, endPoint x: 216, endPoint y: 387, distance: 275.5
click at [216, 387] on span "I’m a team player that will collaborate with your photographer and coordinator …" at bounding box center [233, 396] width 254 height 38
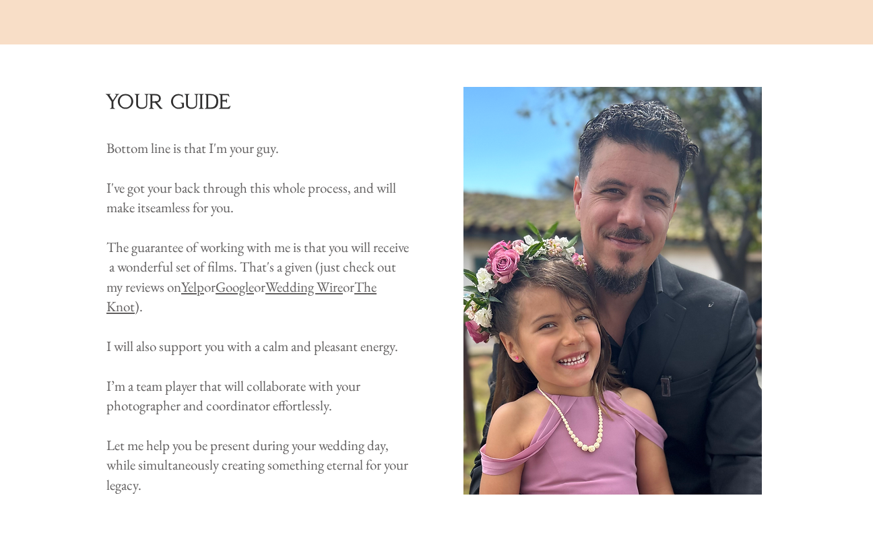
click at [140, 238] on span "The guarantee of working with me is that you will receive a wonderful set of fi…" at bounding box center [257, 276] width 302 height 77
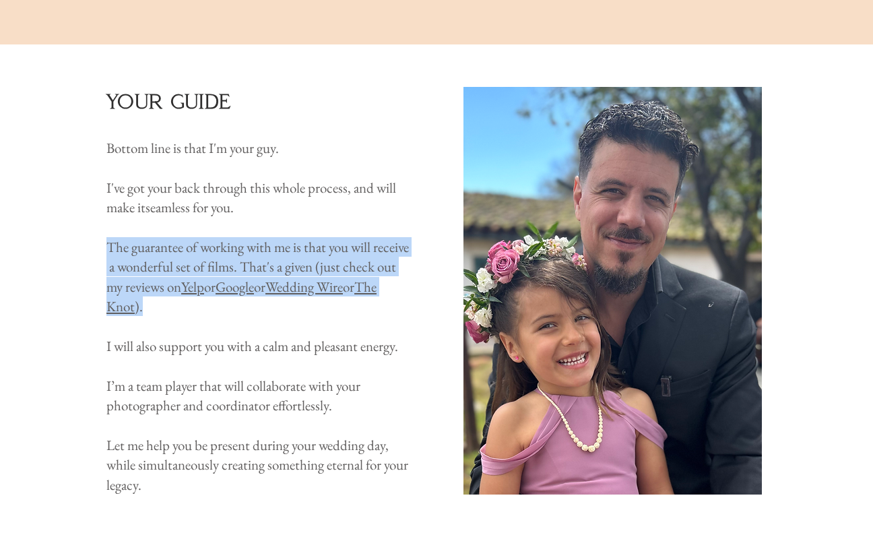
click at [140, 238] on span "The guarantee of working with me is that you will receive a wonderful set of fi…" at bounding box center [257, 276] width 302 height 77
click at [170, 238] on span "The guarantee of working with me is that you will receive a wonderful set of fi…" at bounding box center [257, 276] width 302 height 77
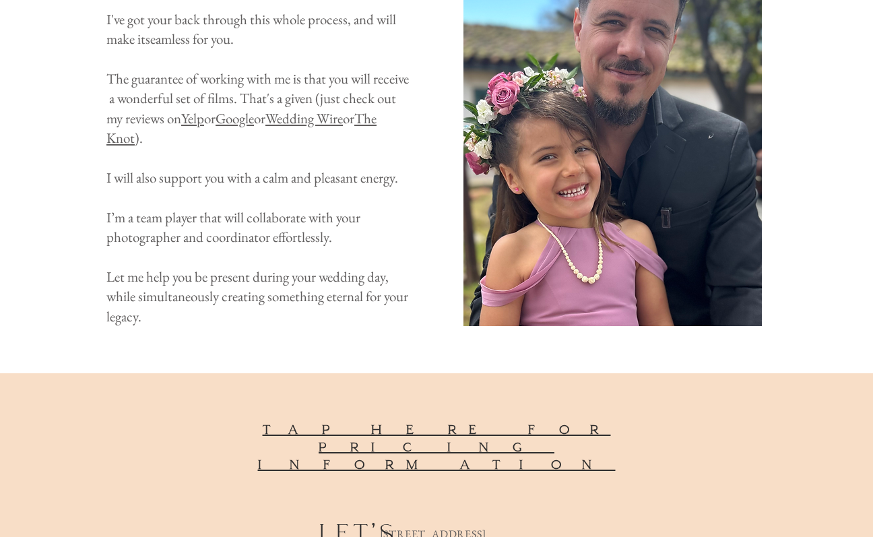
scroll to position [1299, 0]
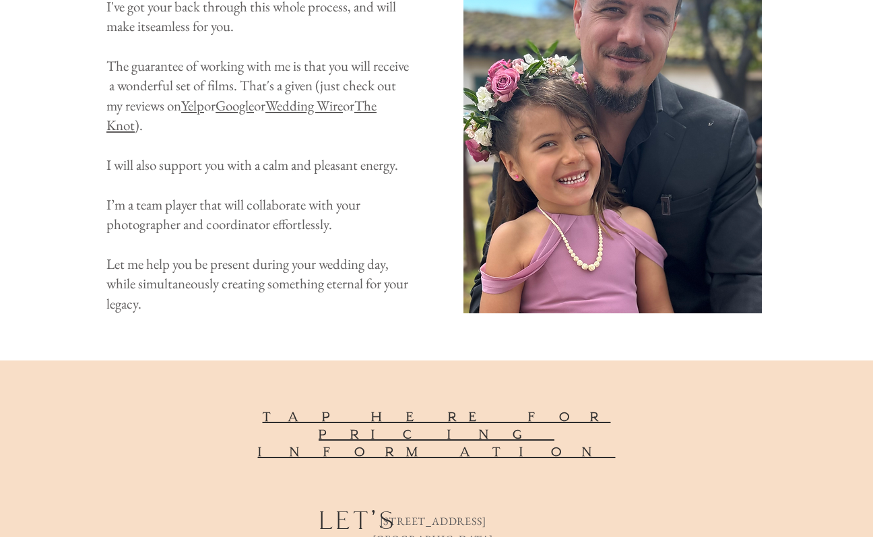
drag, startPoint x: 164, startPoint y: 306, endPoint x: 101, endPoint y: 152, distance: 166.1
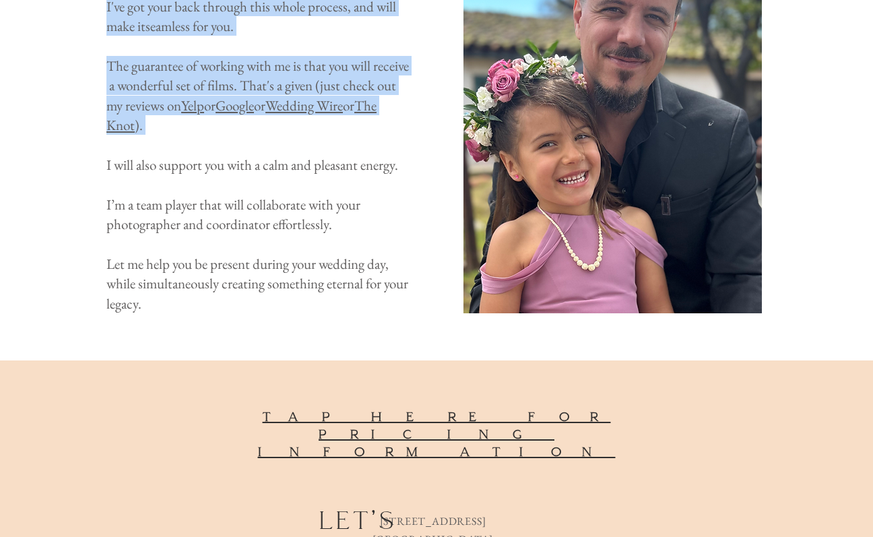
drag, startPoint x: 108, startPoint y: 135, endPoint x: 133, endPoint y: 294, distance: 160.4
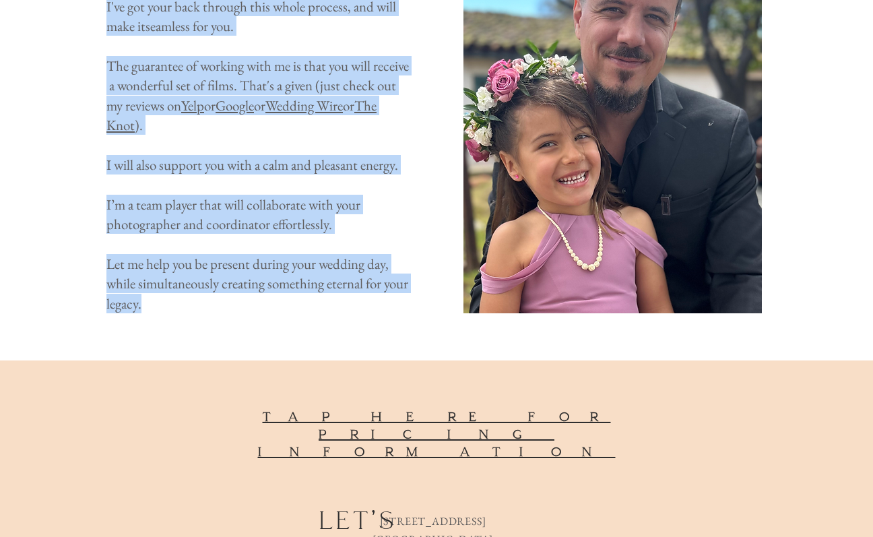
drag, startPoint x: 140, startPoint y: 291, endPoint x: 96, endPoint y: 246, distance: 62.9
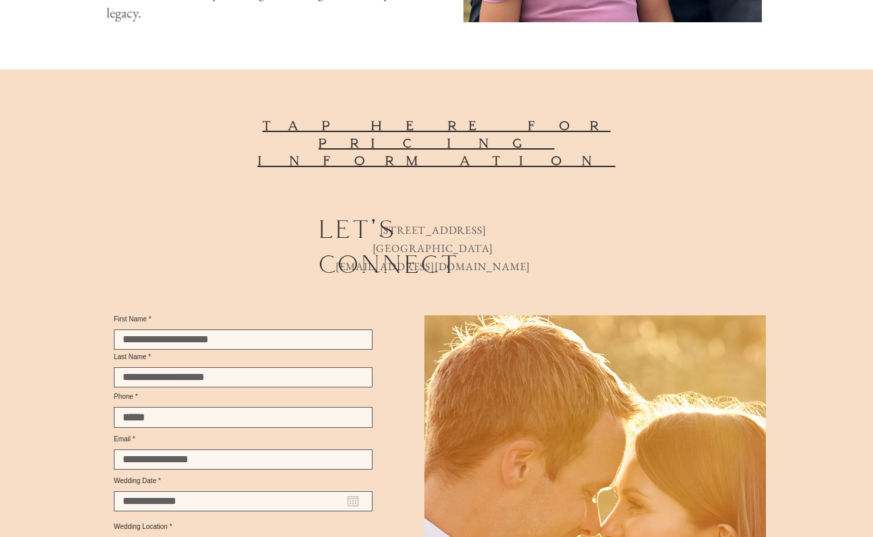
scroll to position [1591, 0]
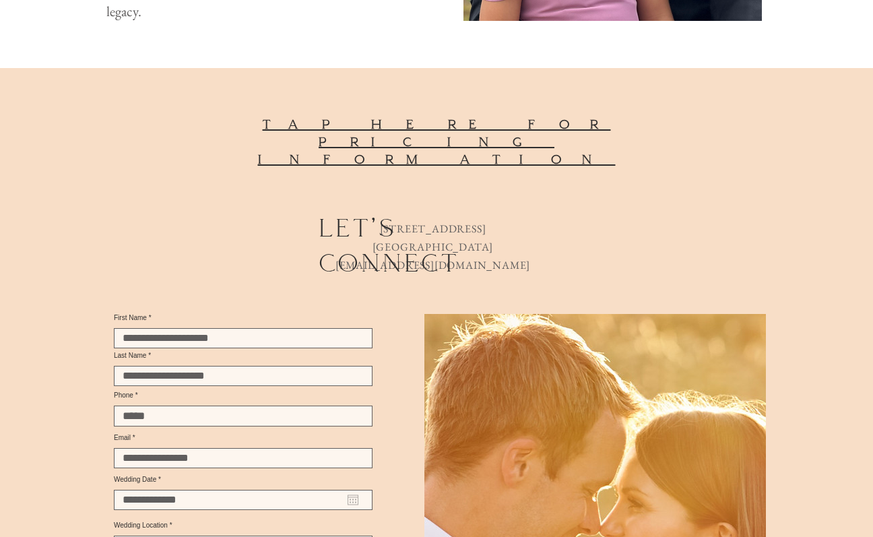
click at [389, 117] on span "tap here for pricing information" at bounding box center [437, 142] width 358 height 51
